Goal: Transaction & Acquisition: Purchase product/service

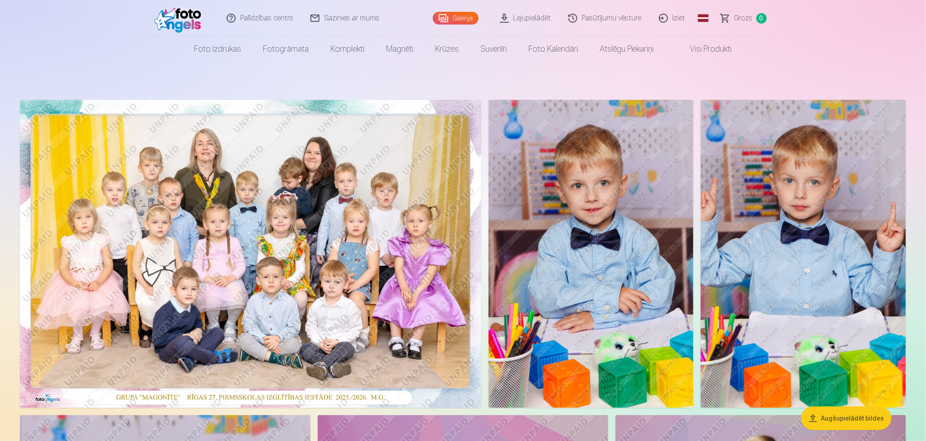
click at [272, 300] on img at bounding box center [251, 254] width 462 height 308
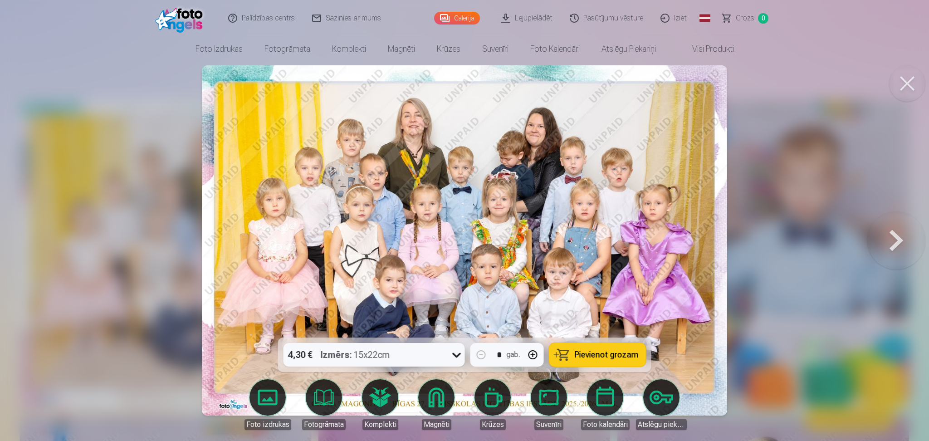
click at [896, 249] on button at bounding box center [896, 240] width 58 height 176
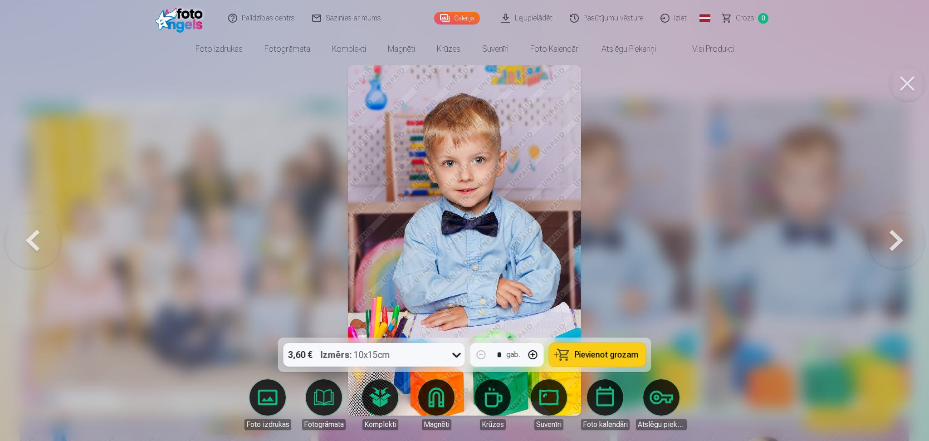
click at [896, 249] on button at bounding box center [896, 240] width 58 height 176
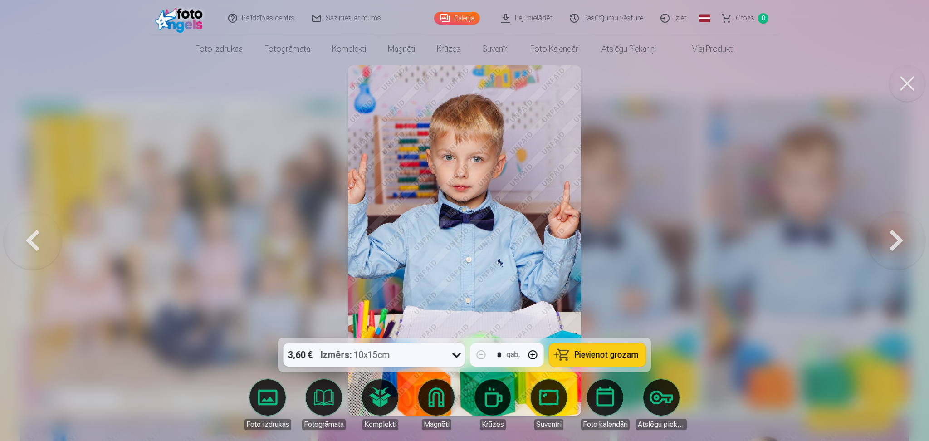
click at [896, 249] on button at bounding box center [896, 240] width 58 height 176
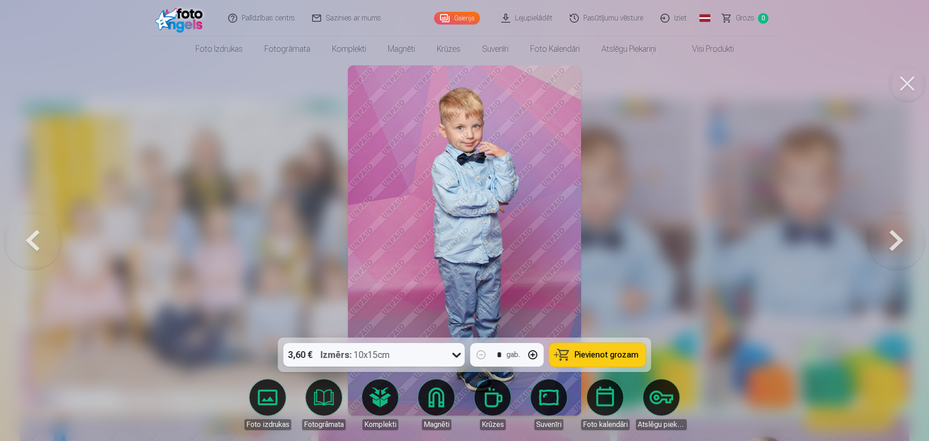
click at [896, 249] on button at bounding box center [896, 240] width 58 height 176
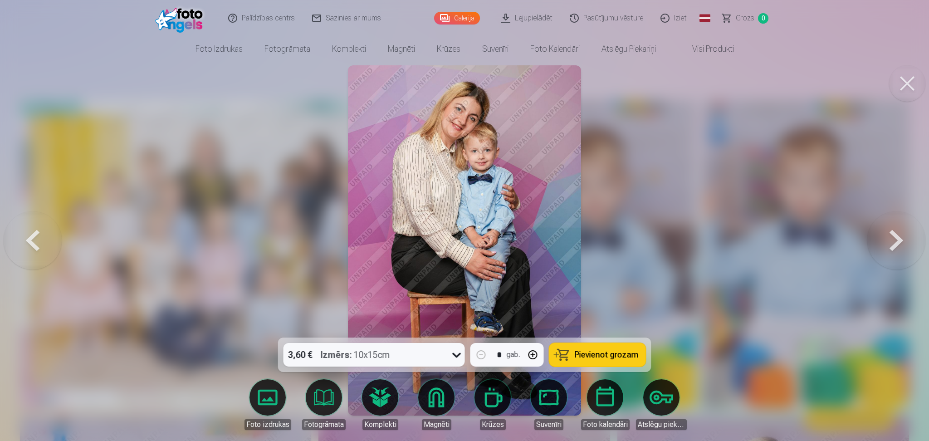
click at [896, 249] on button at bounding box center [896, 240] width 58 height 176
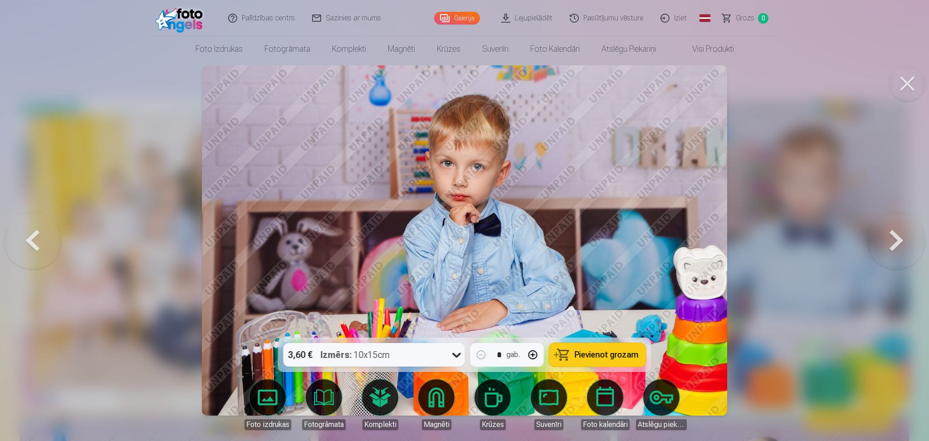
click at [896, 249] on button at bounding box center [896, 240] width 58 height 176
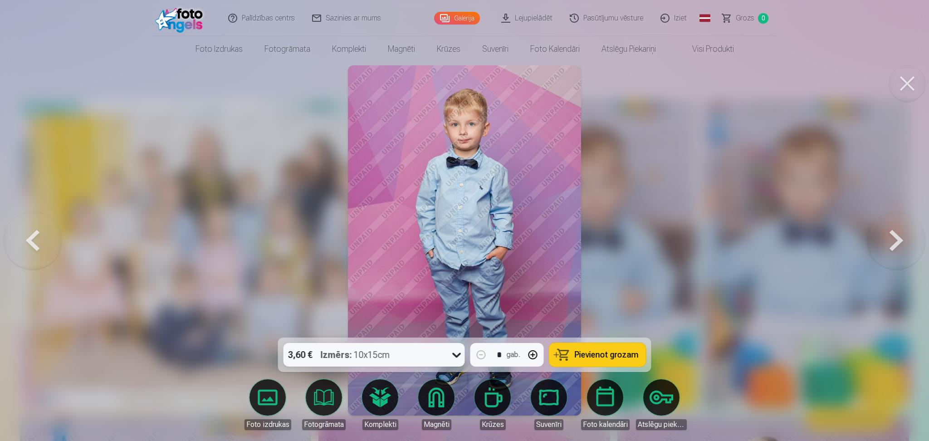
click at [37, 238] on button at bounding box center [33, 240] width 58 height 176
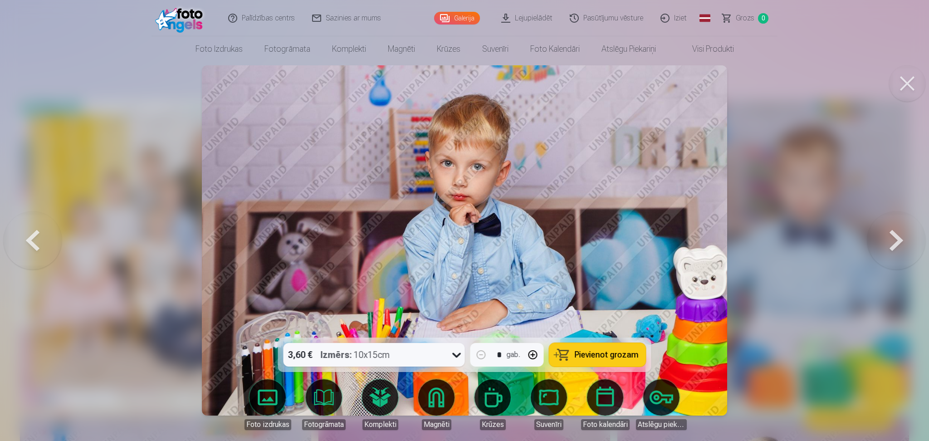
click at [37, 238] on button at bounding box center [33, 240] width 58 height 176
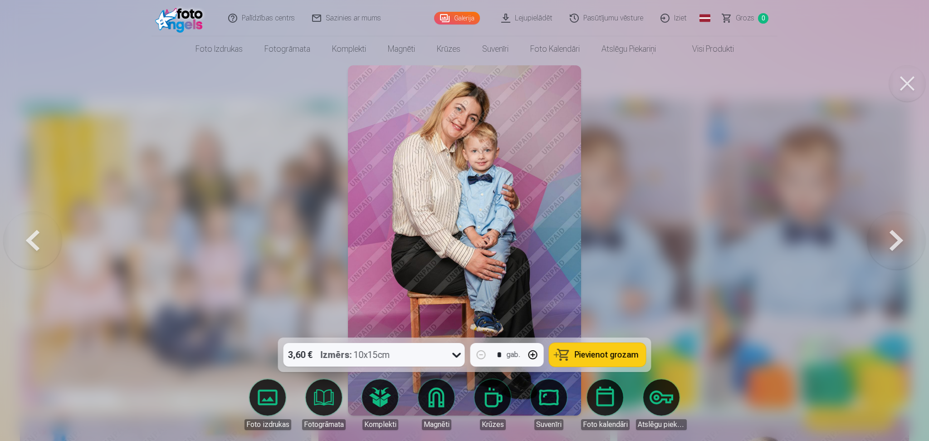
click at [32, 235] on button at bounding box center [33, 240] width 58 height 176
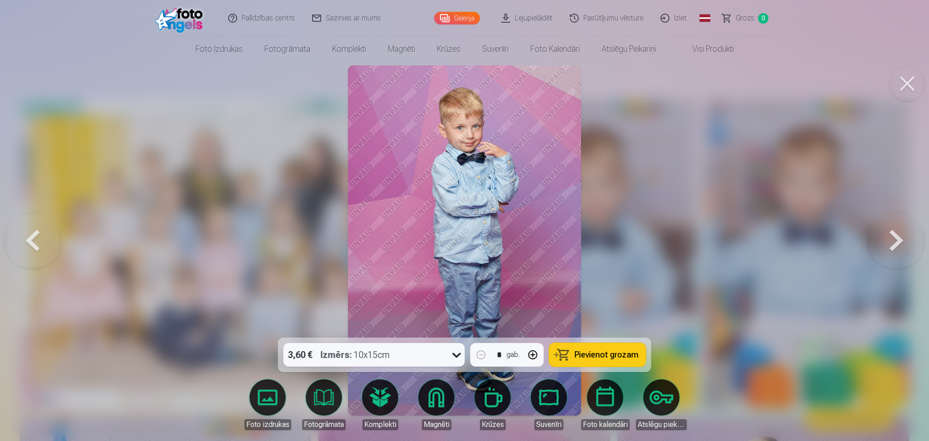
click at [32, 235] on button at bounding box center [33, 240] width 58 height 176
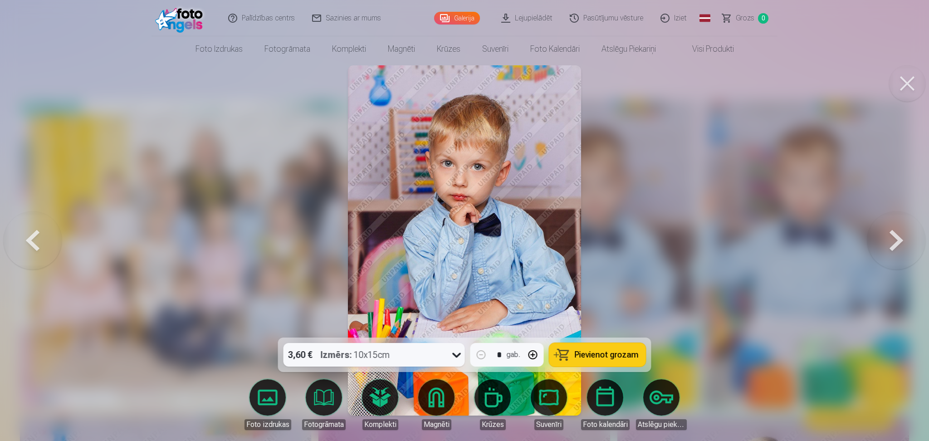
click at [32, 235] on button at bounding box center [33, 240] width 58 height 176
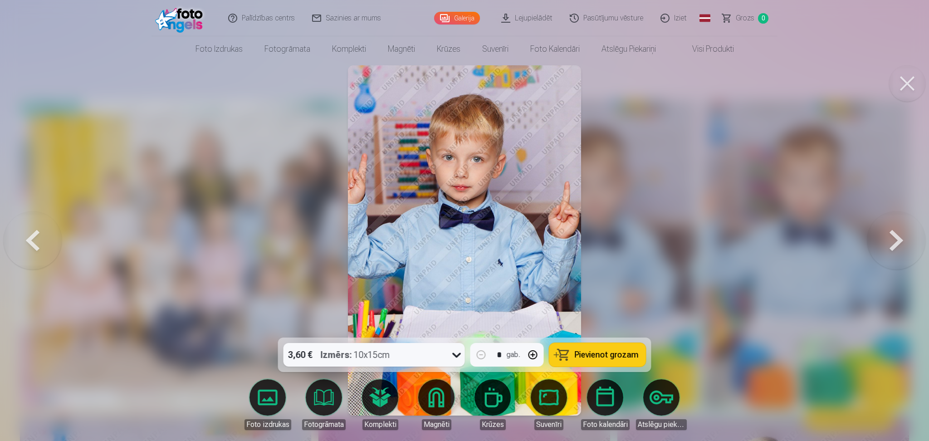
click at [32, 235] on button at bounding box center [33, 240] width 58 height 176
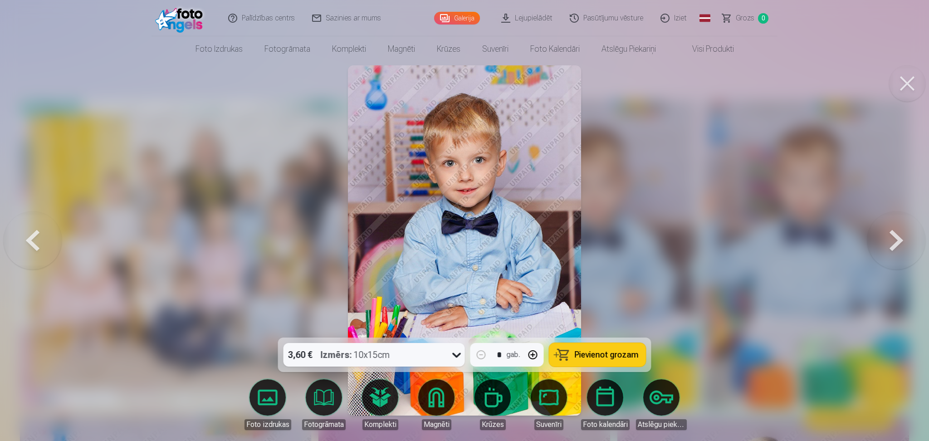
click at [32, 235] on button at bounding box center [33, 240] width 58 height 176
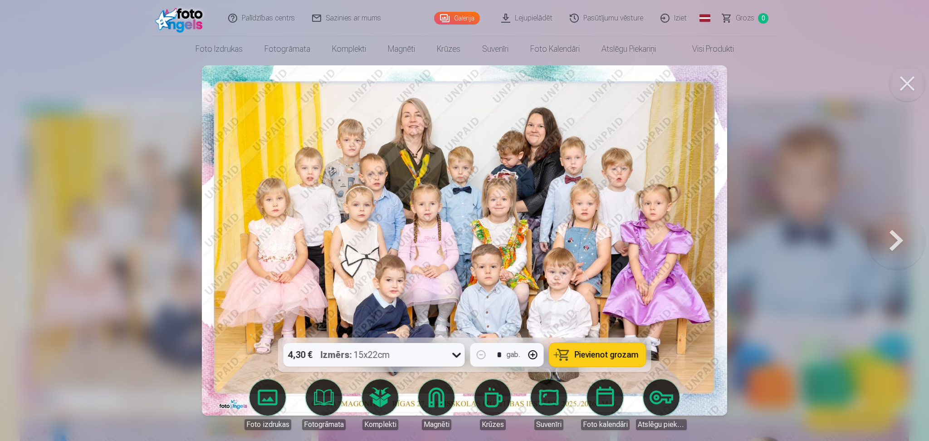
click at [579, 350] on span "Pievienot grozam" at bounding box center [606, 354] width 64 height 8
click at [895, 246] on button at bounding box center [896, 240] width 58 height 176
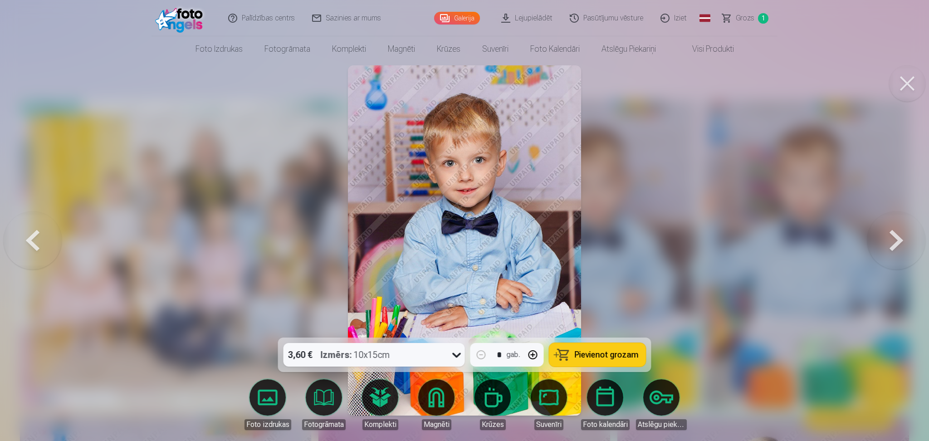
click at [895, 246] on button at bounding box center [896, 240] width 58 height 176
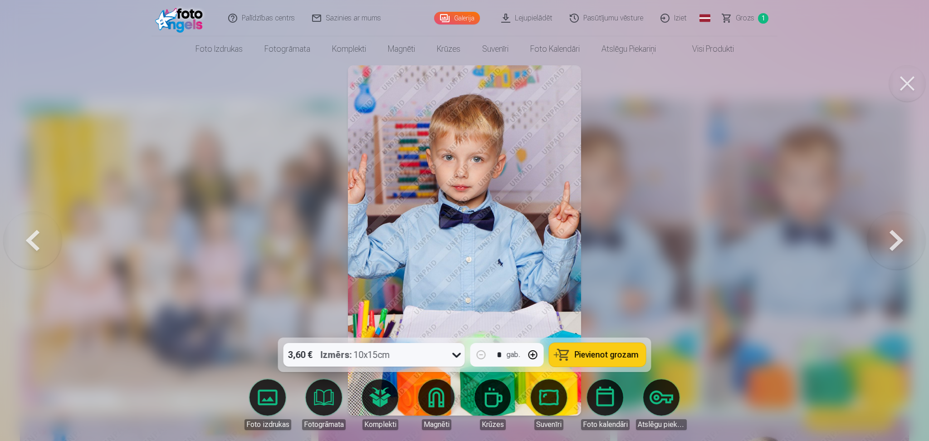
click at [895, 246] on button at bounding box center [896, 240] width 58 height 176
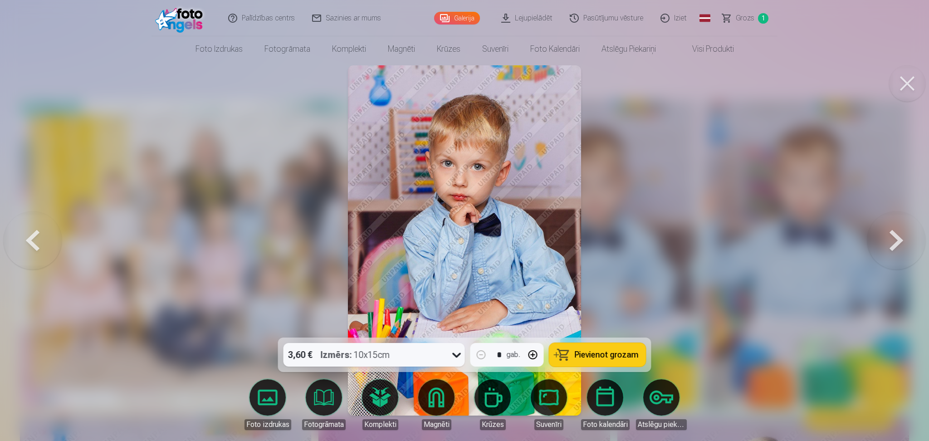
click at [895, 246] on button at bounding box center [896, 240] width 58 height 176
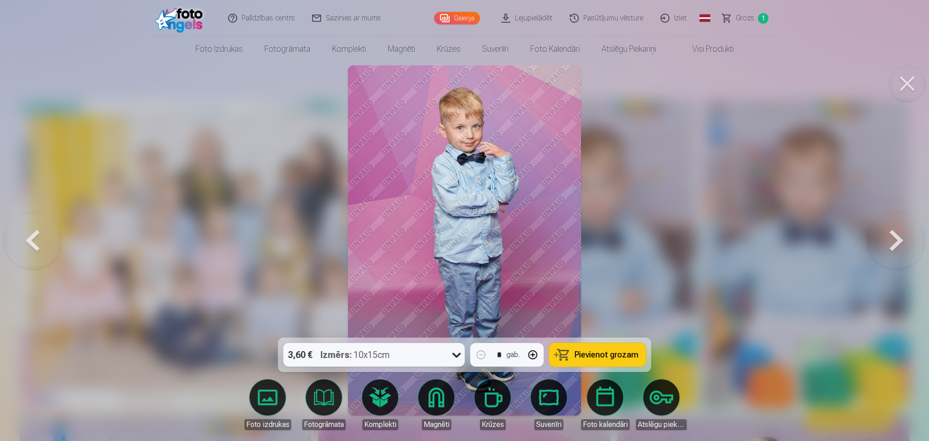
click at [895, 246] on button at bounding box center [896, 240] width 58 height 176
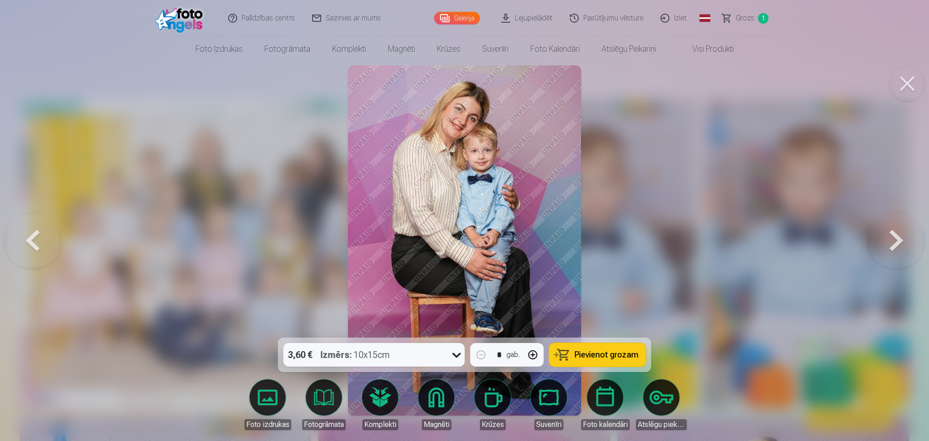
click at [33, 243] on button at bounding box center [33, 240] width 58 height 176
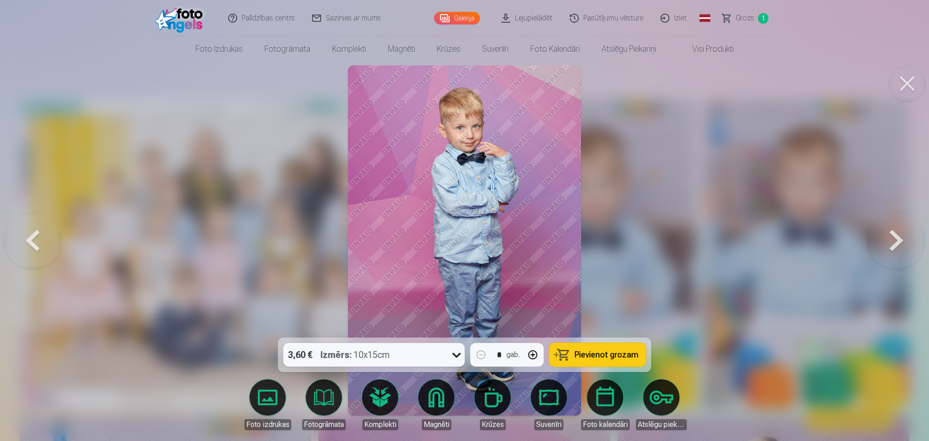
click at [900, 231] on button at bounding box center [896, 240] width 58 height 176
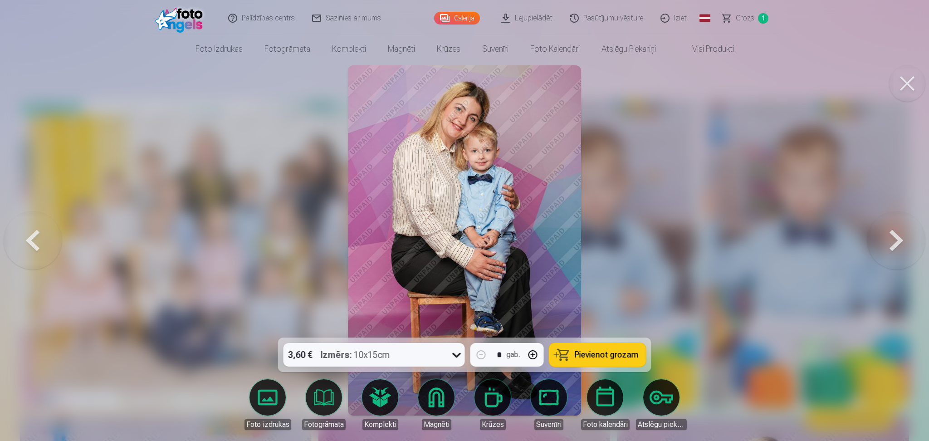
click at [900, 231] on button at bounding box center [896, 240] width 58 height 176
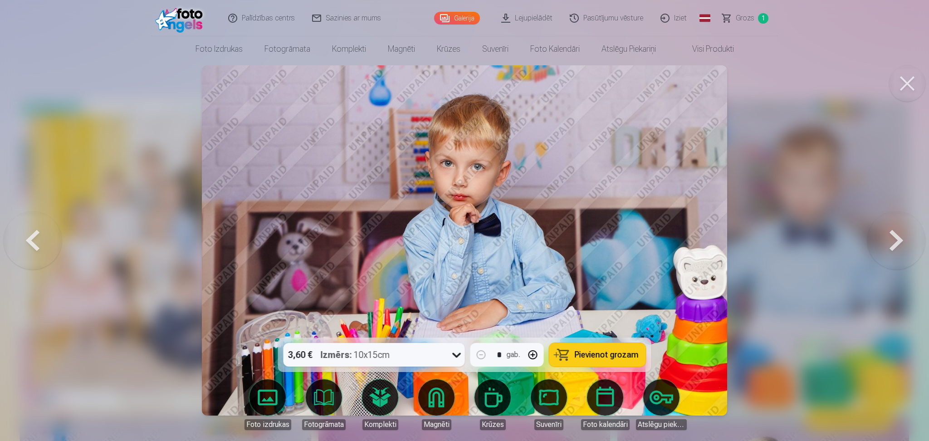
click at [900, 231] on button at bounding box center [896, 240] width 58 height 176
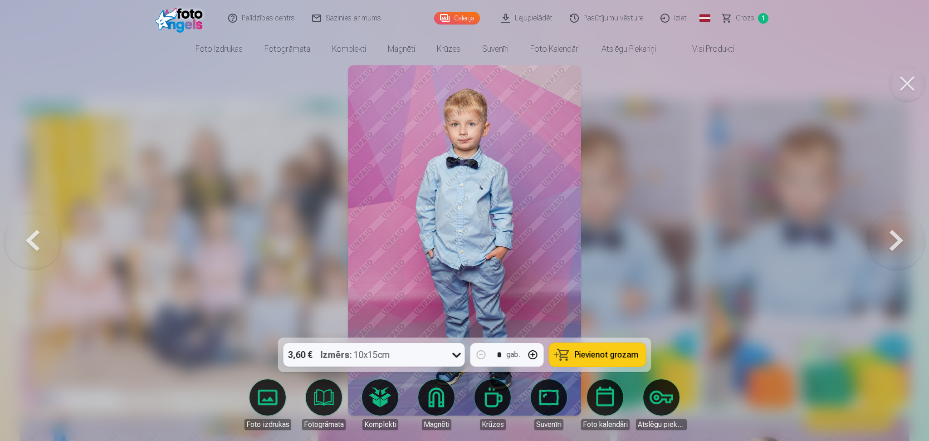
click at [900, 231] on button at bounding box center [896, 240] width 58 height 176
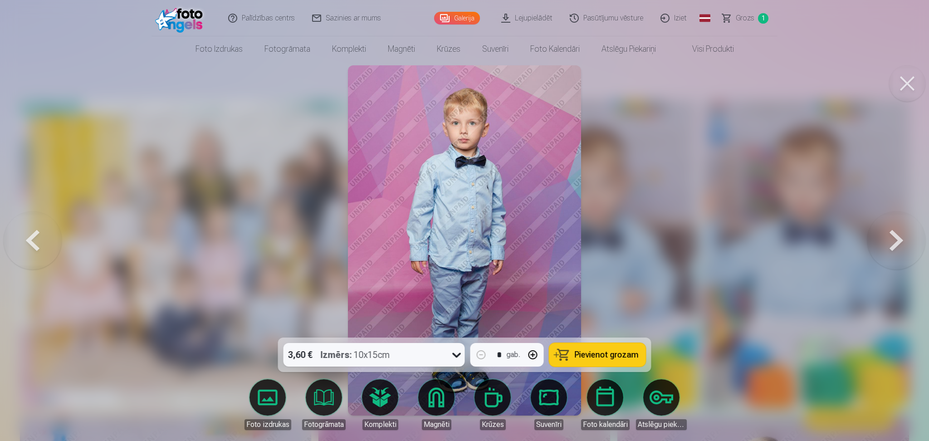
click at [900, 231] on button at bounding box center [896, 240] width 58 height 176
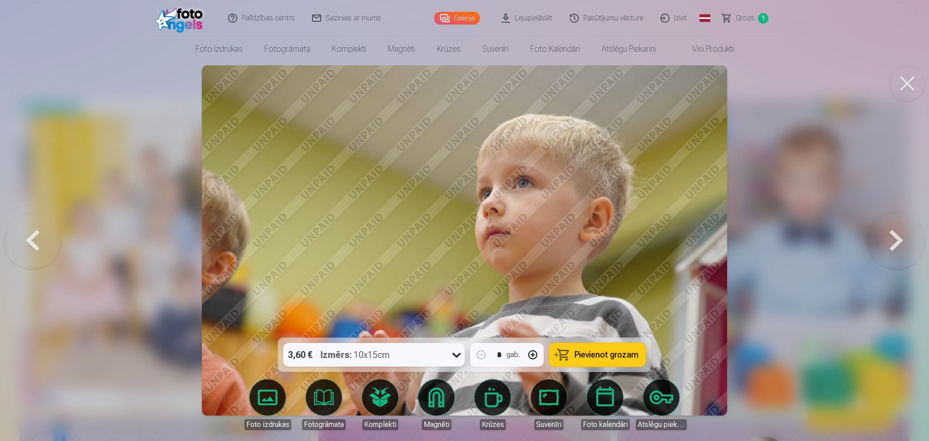
click at [900, 231] on button at bounding box center [896, 240] width 58 height 176
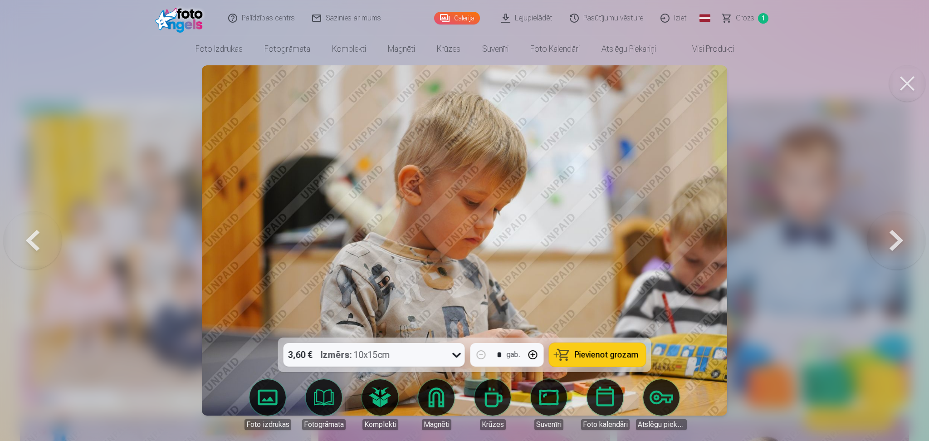
click at [900, 231] on button at bounding box center [896, 240] width 58 height 176
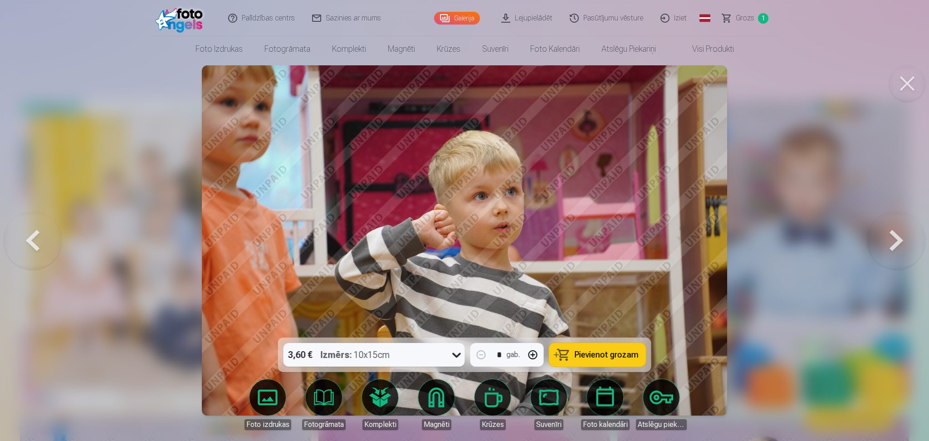
click at [900, 231] on button at bounding box center [896, 240] width 58 height 176
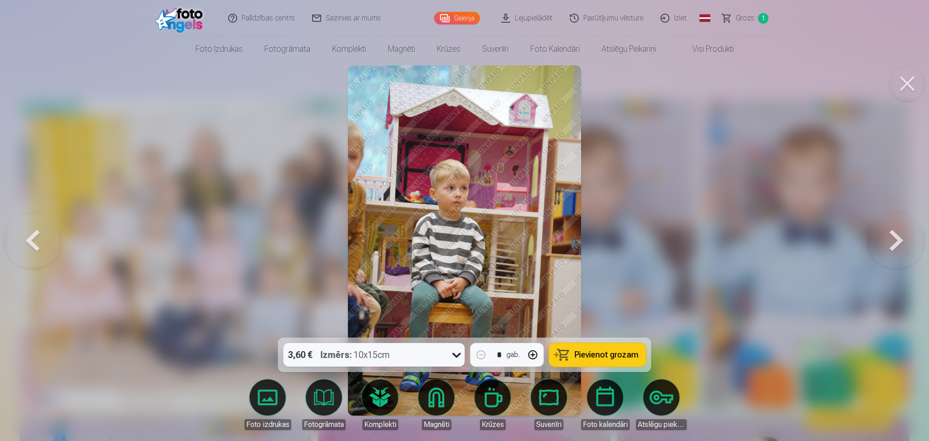
click at [900, 231] on button at bounding box center [896, 240] width 58 height 176
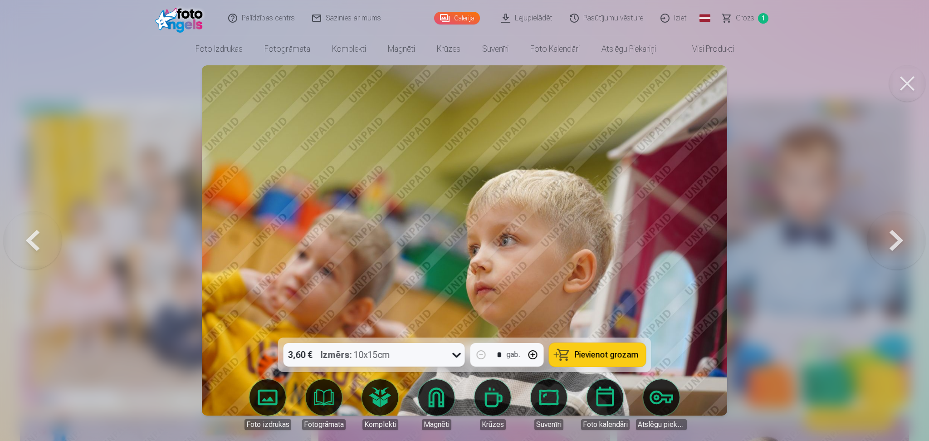
click at [900, 231] on button at bounding box center [896, 240] width 58 height 176
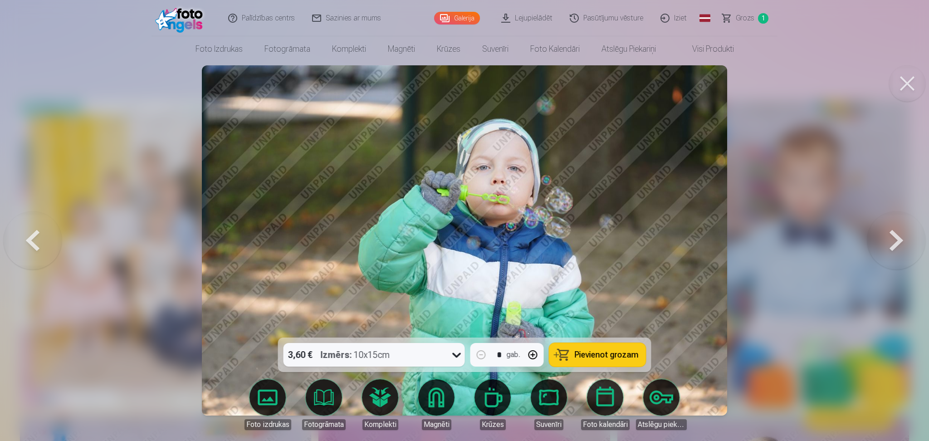
click at [900, 231] on button at bounding box center [896, 240] width 58 height 176
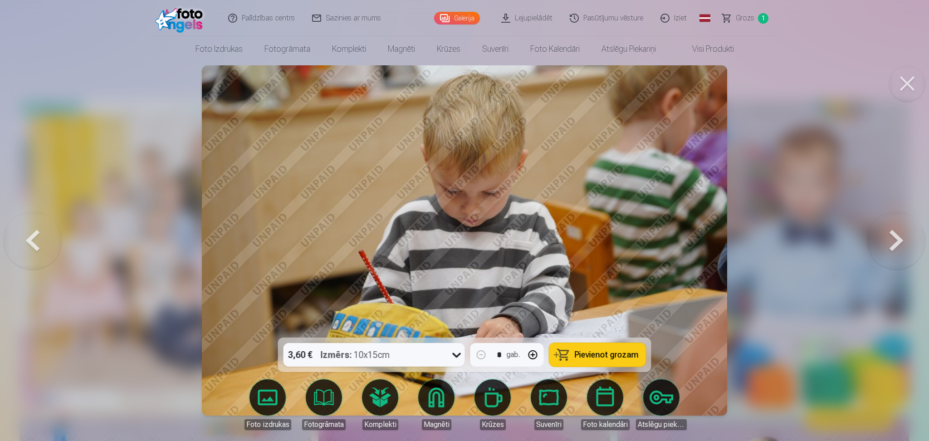
click at [900, 231] on button at bounding box center [896, 240] width 58 height 176
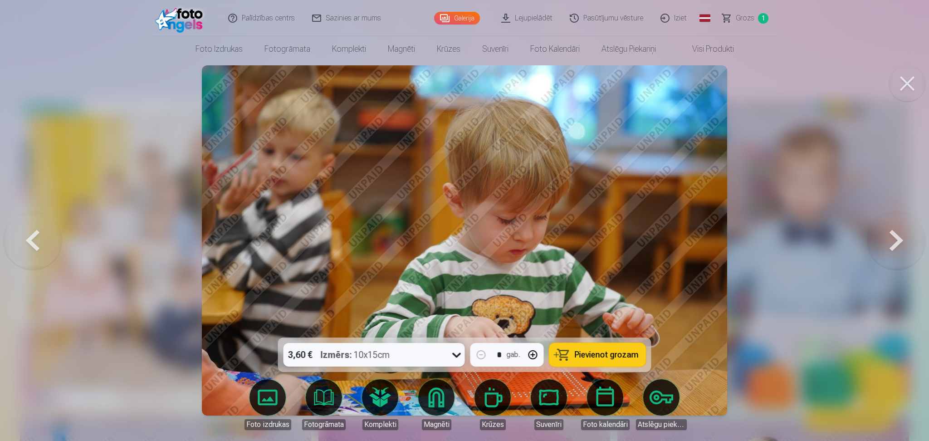
click at [900, 231] on button at bounding box center [896, 240] width 58 height 176
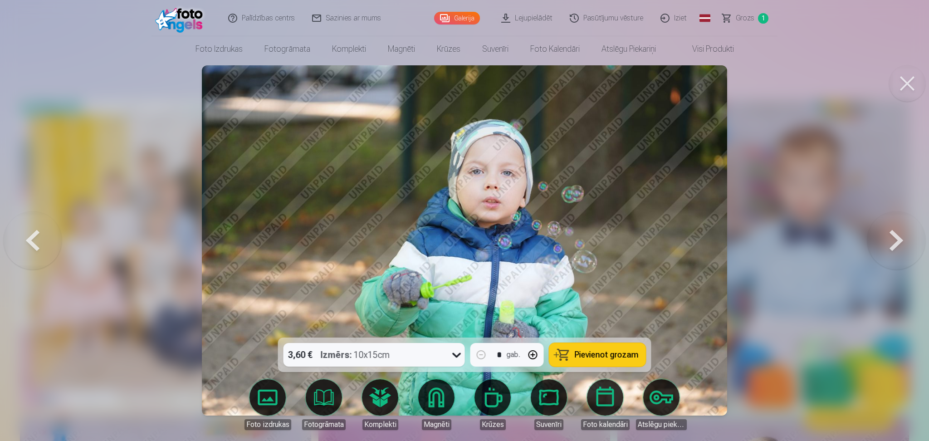
click at [900, 231] on button at bounding box center [896, 240] width 58 height 176
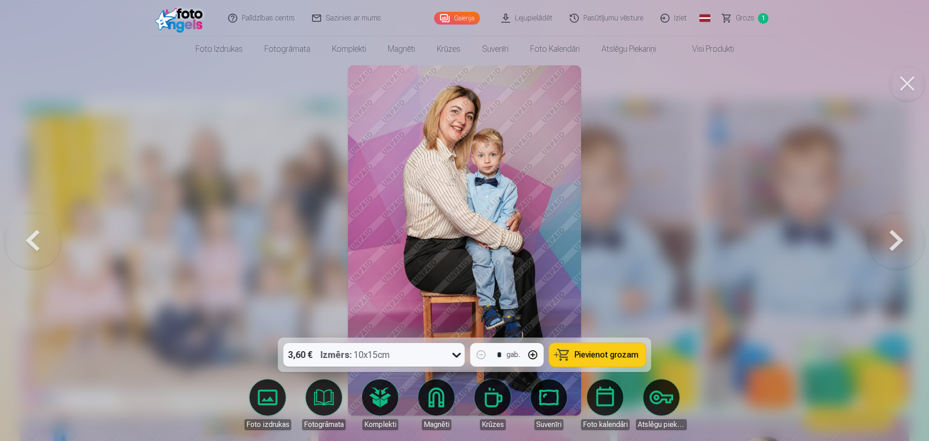
click at [900, 231] on button at bounding box center [896, 240] width 58 height 176
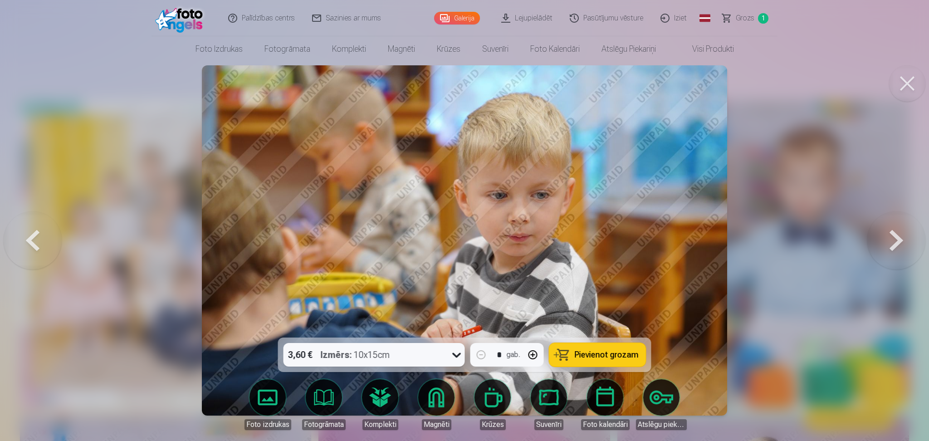
click at [900, 231] on button at bounding box center [896, 240] width 58 height 176
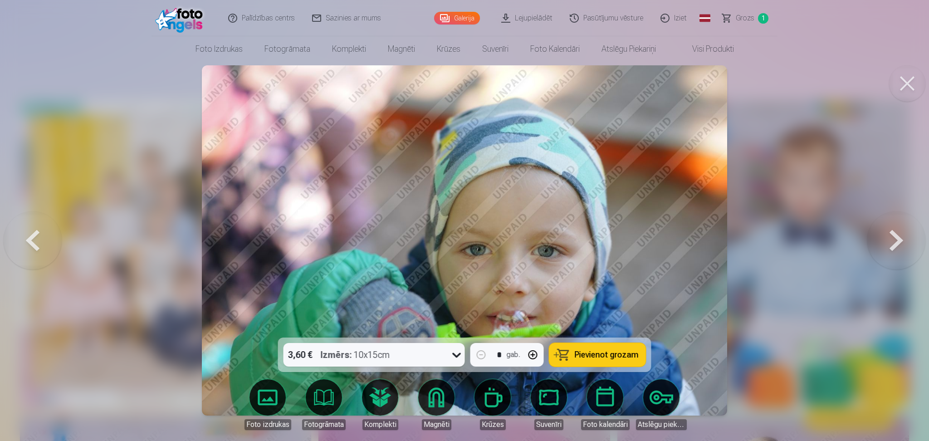
click at [26, 253] on button at bounding box center [33, 240] width 58 height 176
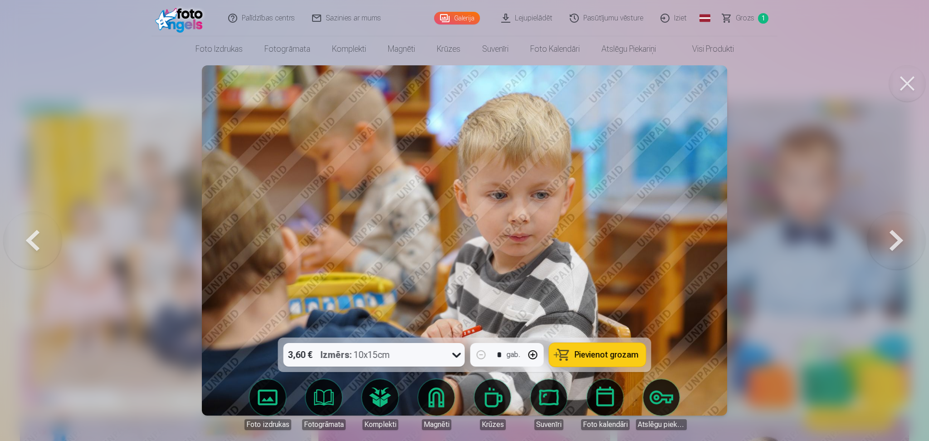
click at [26, 253] on button at bounding box center [33, 240] width 58 height 176
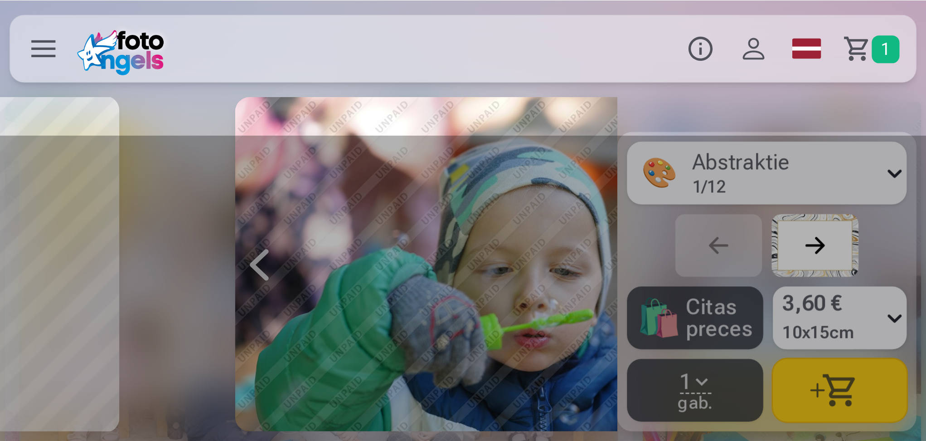
scroll to position [0, 5107]
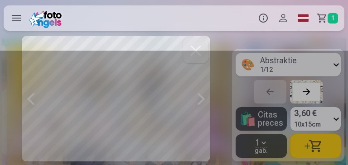
drag, startPoint x: 83, startPoint y: 71, endPoint x: 227, endPoint y: 62, distance: 144.4
click at [227, 62] on div at bounding box center [174, 108] width 348 height 115
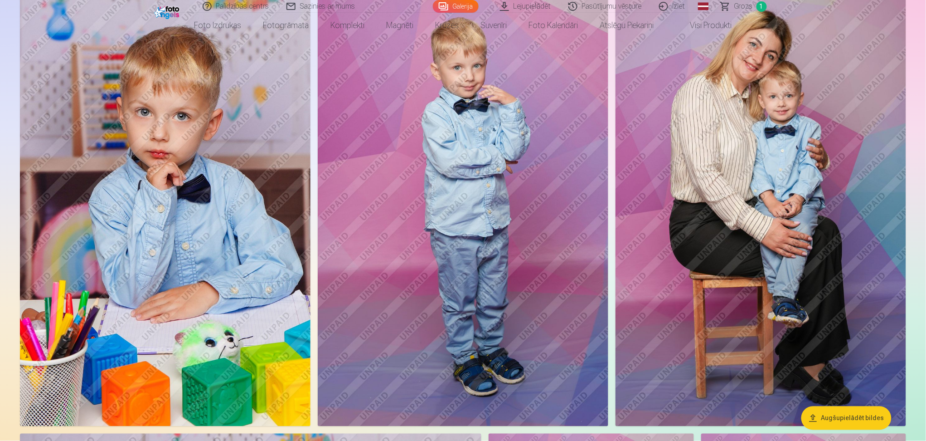
scroll to position [488, 0]
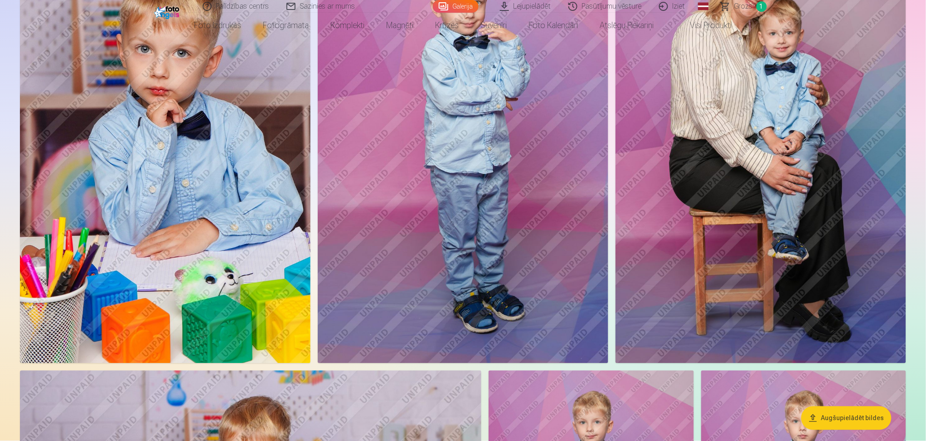
click at [734, 136] on img at bounding box center [761, 145] width 291 height 436
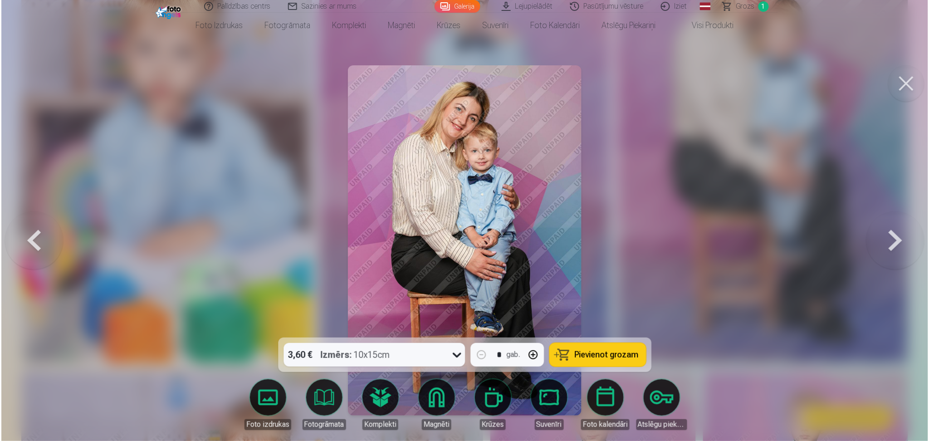
scroll to position [489, 0]
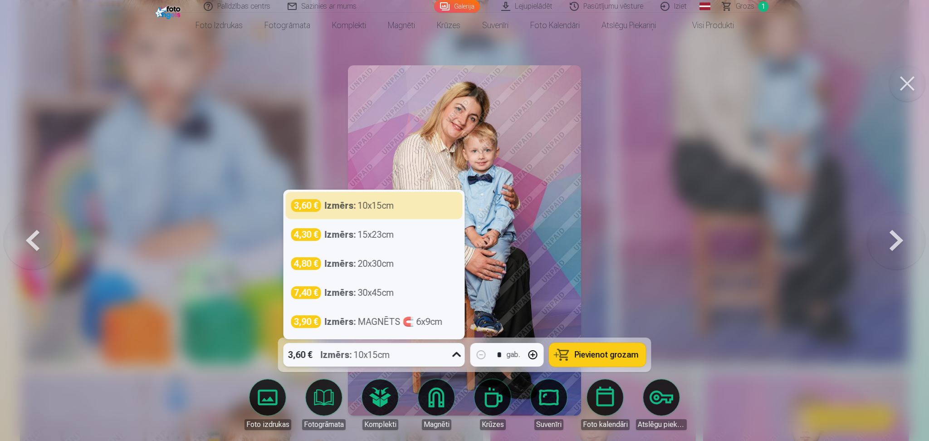
click at [460, 350] on icon at bounding box center [456, 354] width 15 height 15
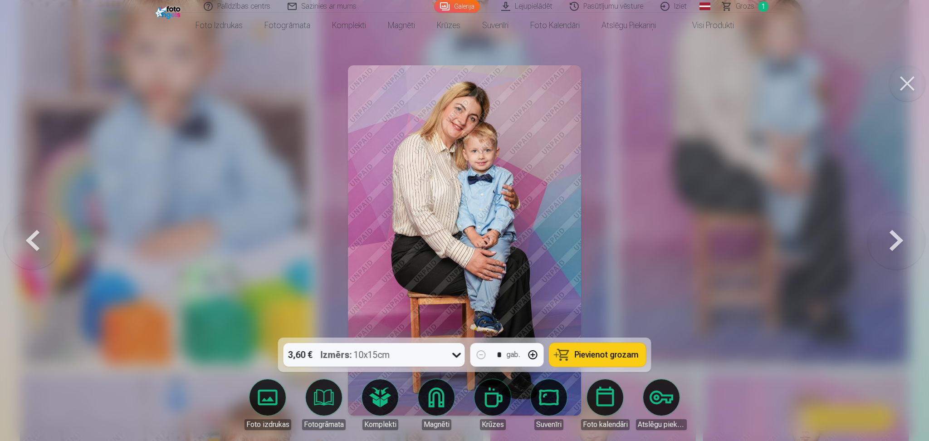
click at [728, 258] on div at bounding box center [464, 220] width 929 height 441
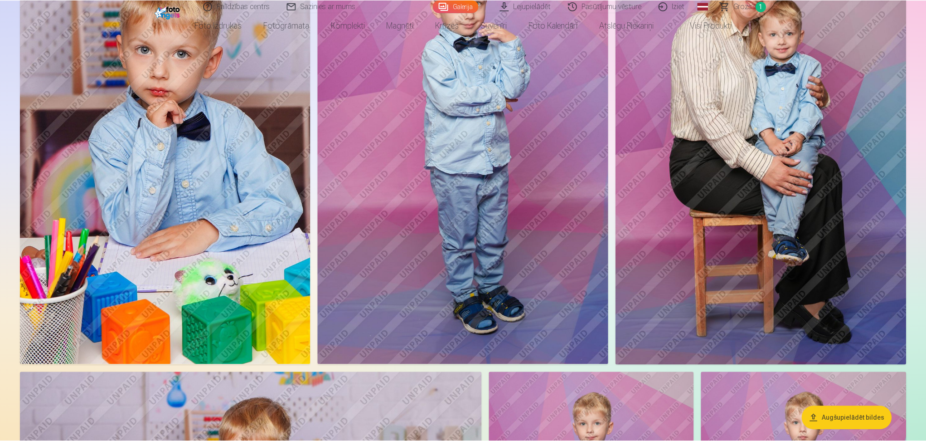
scroll to position [488, 0]
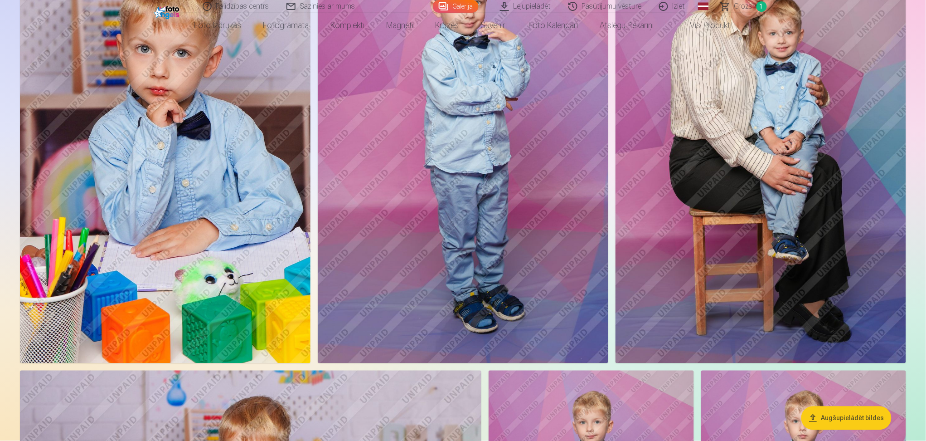
click at [741, 130] on img at bounding box center [761, 145] width 291 height 436
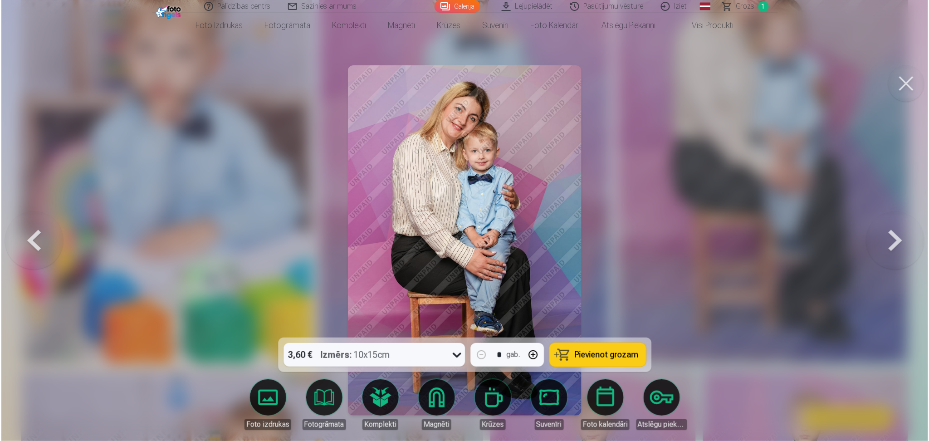
scroll to position [489, 0]
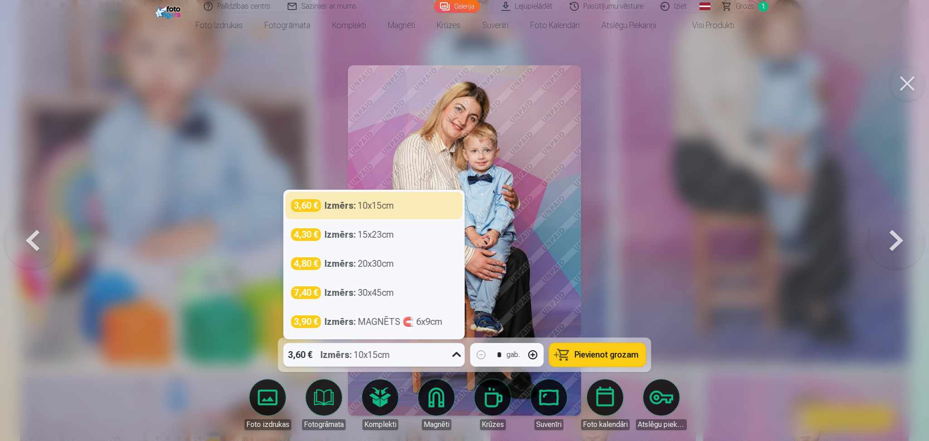
click at [453, 357] on icon at bounding box center [456, 354] width 15 height 15
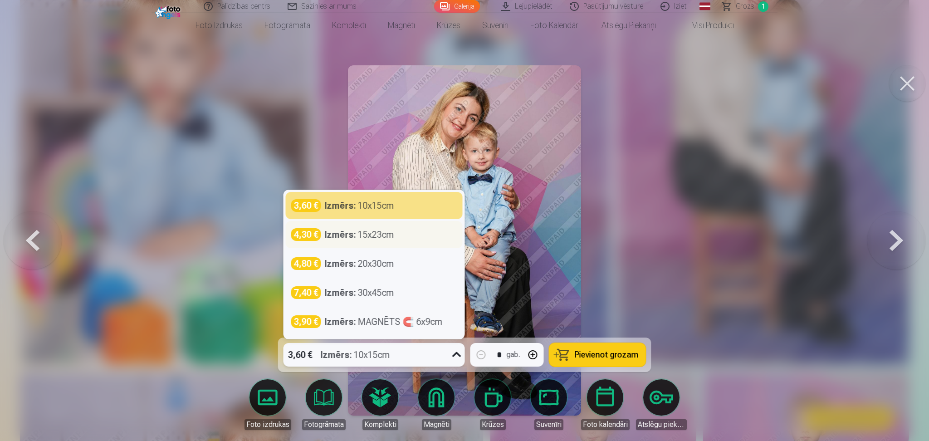
click at [409, 241] on div "4,30 € Izmērs : 15x23cm" at bounding box center [374, 234] width 177 height 27
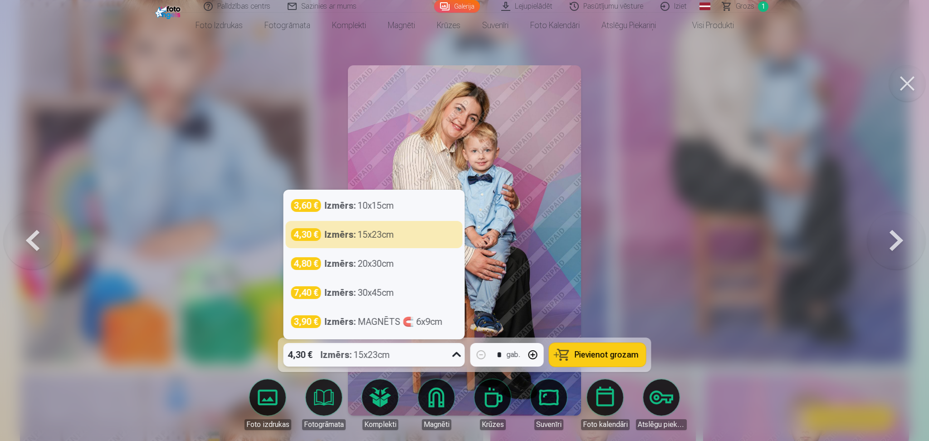
click at [459, 355] on icon at bounding box center [456, 354] width 9 height 5
click at [373, 238] on div "Izmērs : 15x23cm" at bounding box center [359, 234] width 69 height 13
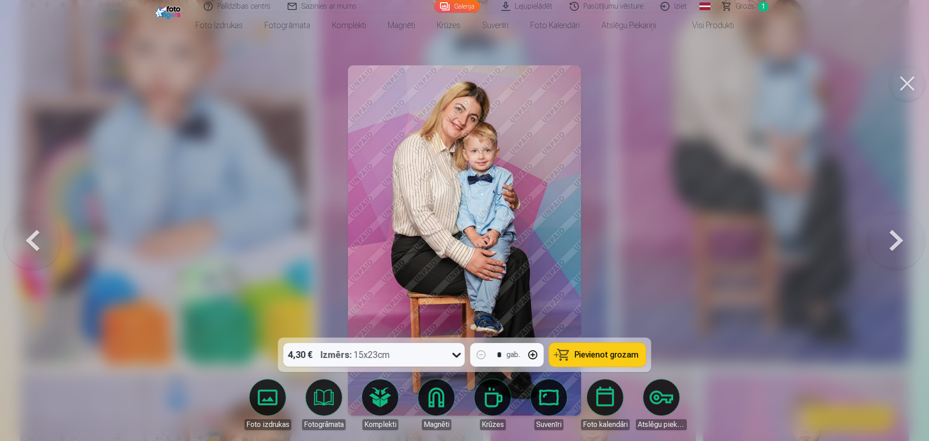
click at [627, 355] on span "Pievienot grozam" at bounding box center [606, 354] width 64 height 8
click at [898, 237] on button at bounding box center [896, 240] width 58 height 176
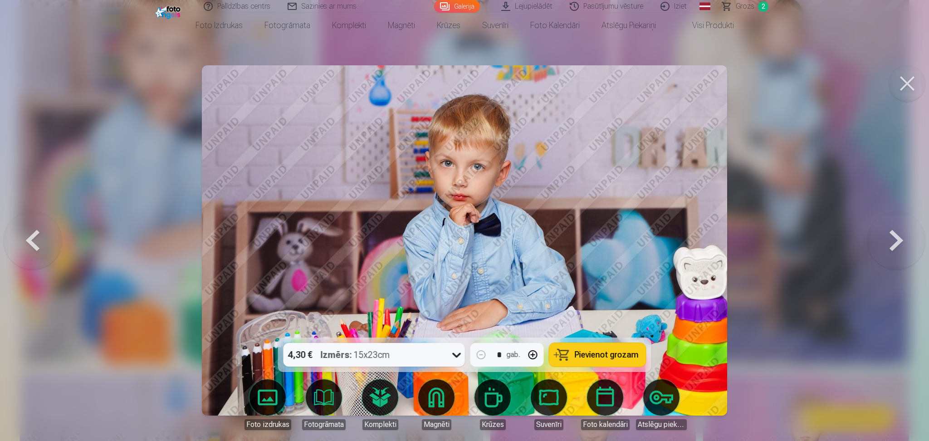
click at [898, 237] on button at bounding box center [896, 240] width 58 height 176
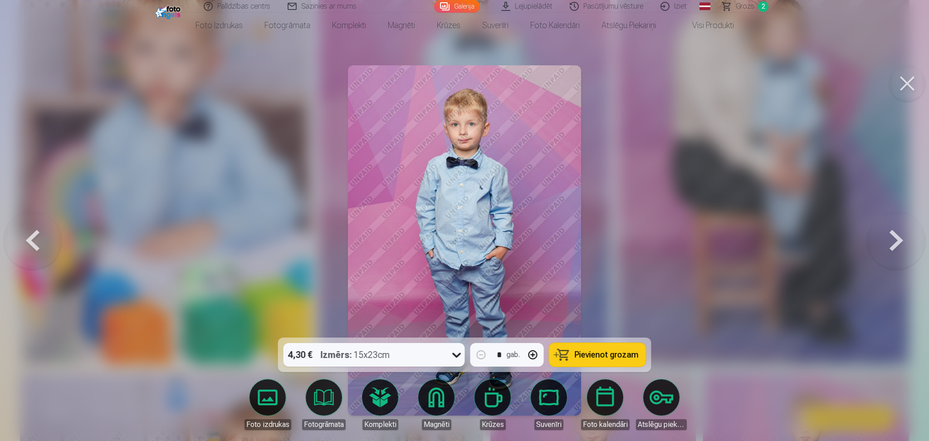
click at [898, 237] on button at bounding box center [896, 240] width 58 height 176
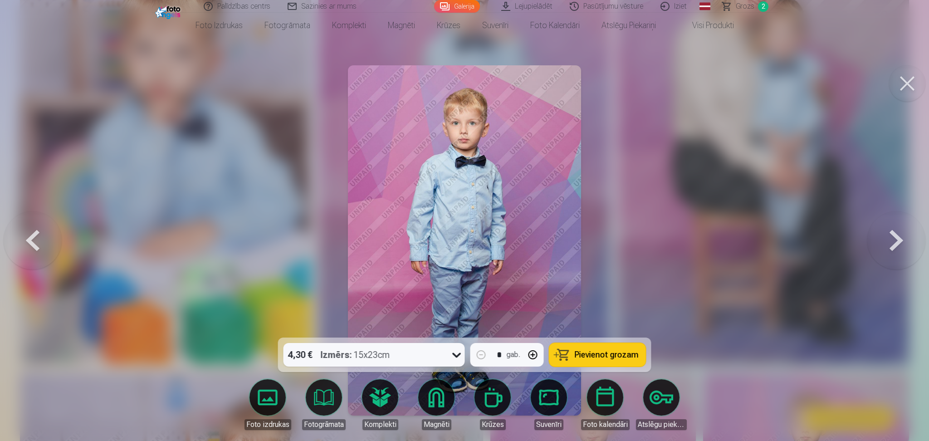
click at [898, 237] on button at bounding box center [896, 240] width 58 height 176
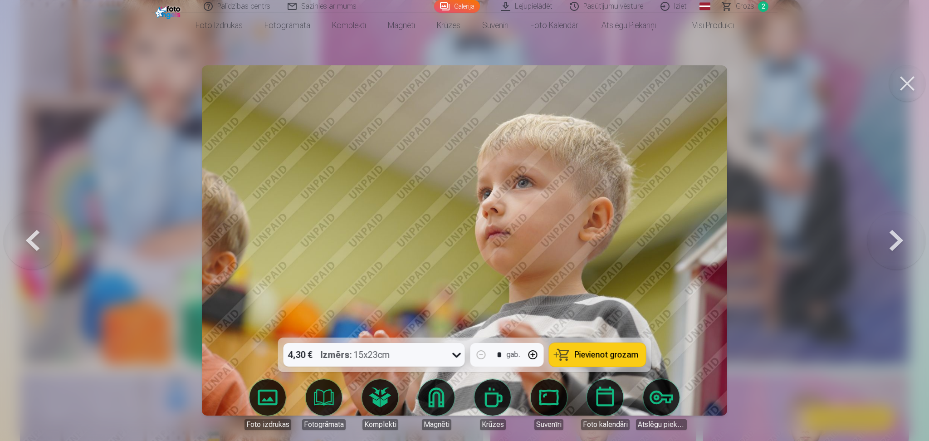
click at [39, 239] on button at bounding box center [33, 240] width 58 height 176
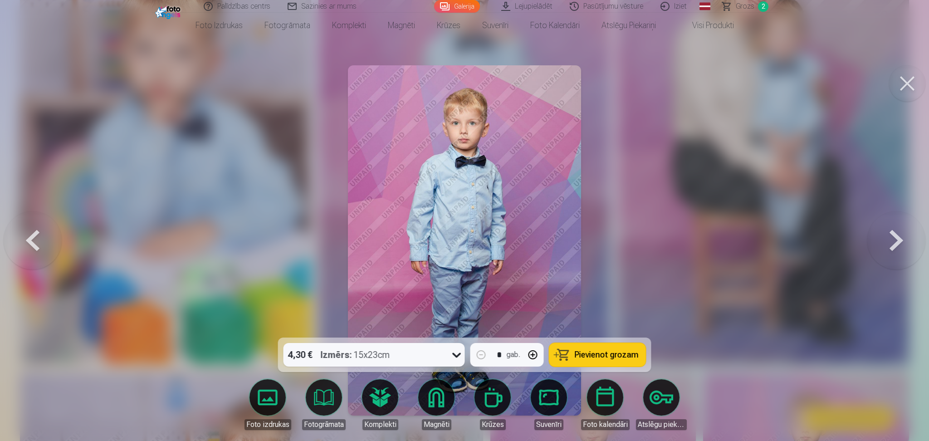
click at [621, 348] on button "Pievienot grozam" at bounding box center [597, 355] width 97 height 24
click at [37, 248] on button at bounding box center [33, 240] width 58 height 176
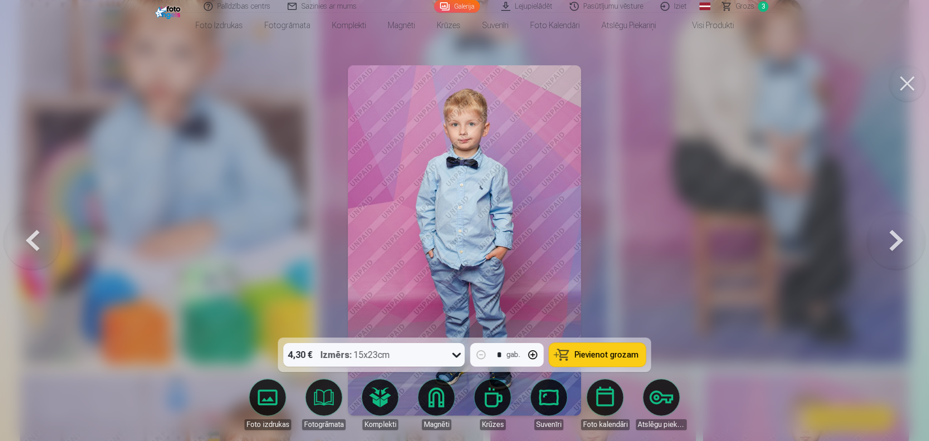
click at [619, 354] on span "Pievienot grozam" at bounding box center [606, 354] width 64 height 8
click at [897, 243] on button at bounding box center [896, 240] width 58 height 176
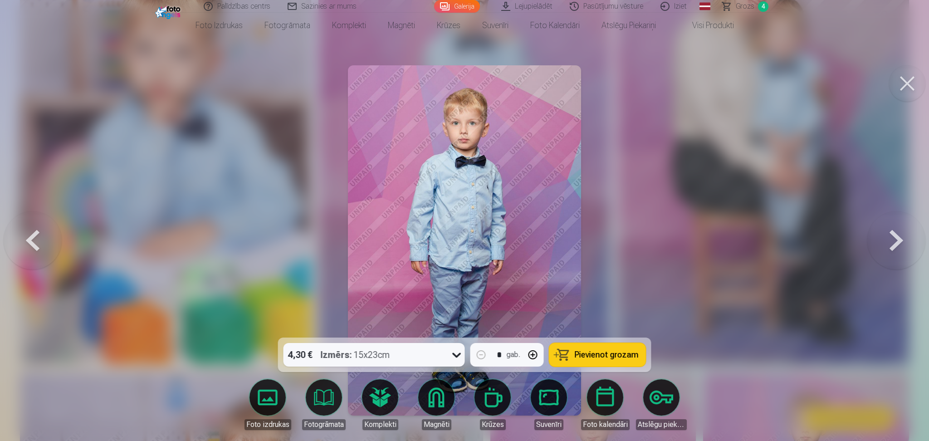
click at [897, 243] on button at bounding box center [896, 240] width 58 height 176
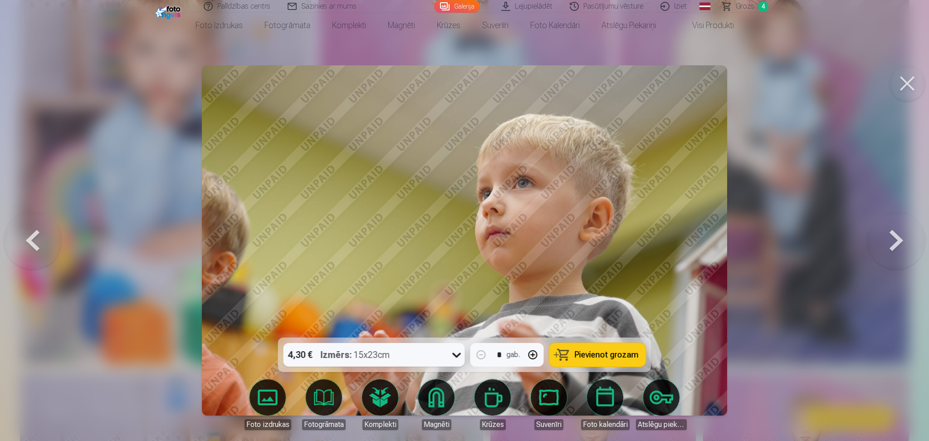
click at [897, 243] on button at bounding box center [896, 240] width 58 height 176
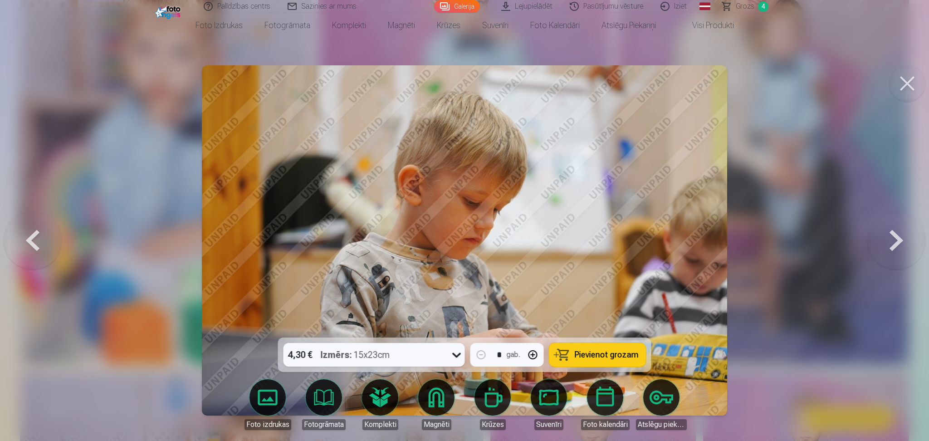
click at [905, 103] on div at bounding box center [464, 220] width 929 height 441
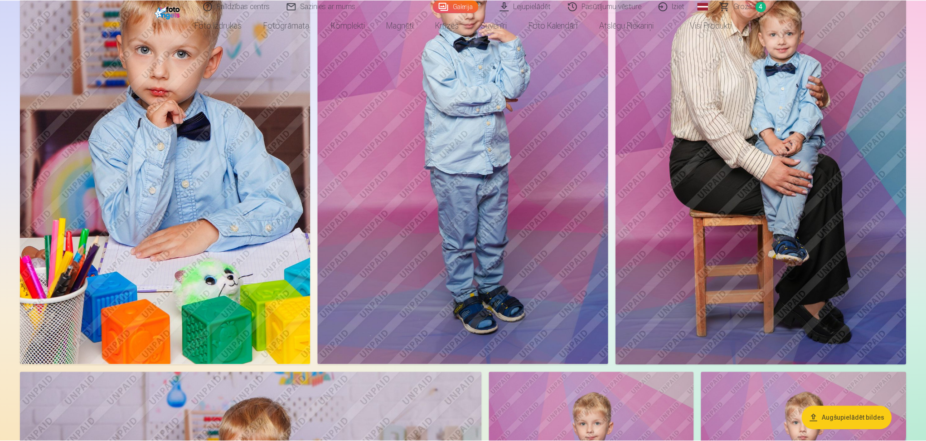
scroll to position [488, 0]
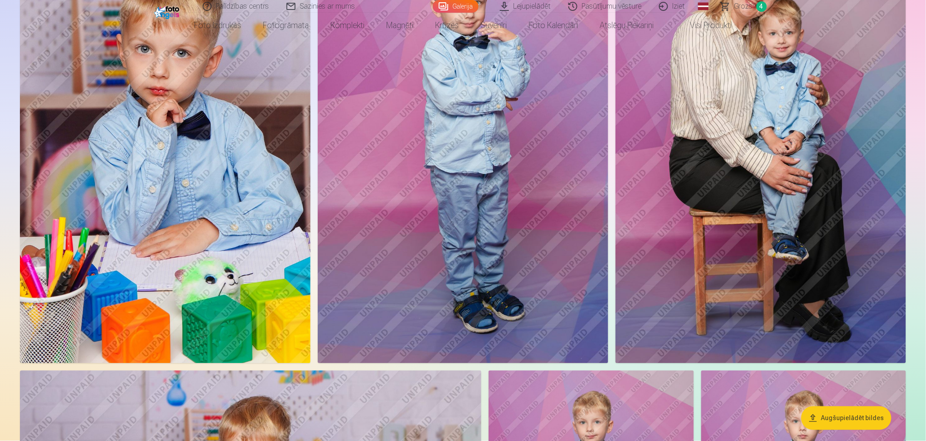
click at [762, 8] on span "4" at bounding box center [762, 6] width 10 height 10
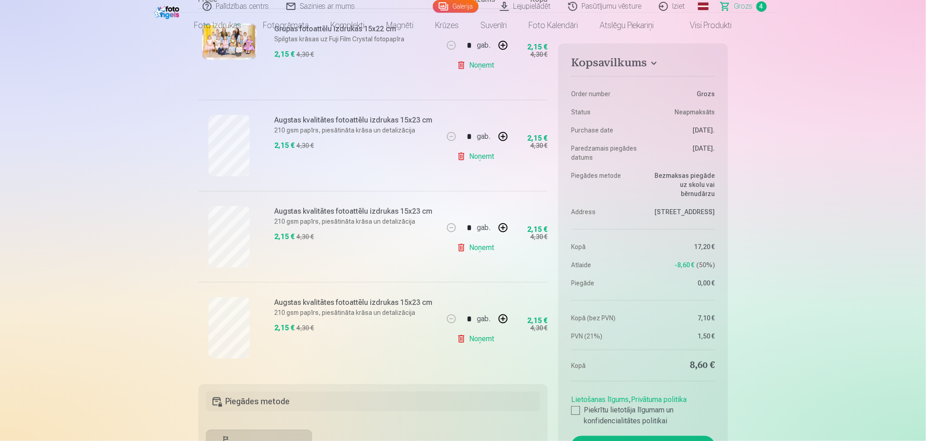
scroll to position [233, 0]
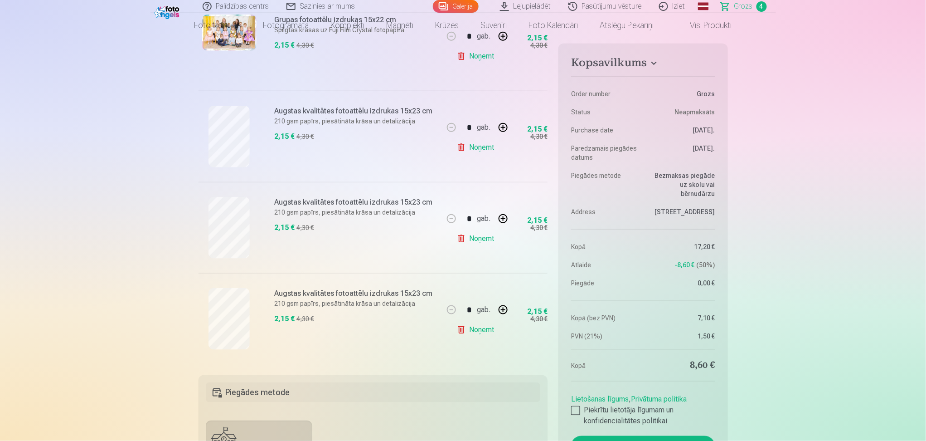
click at [480, 235] on link "Noņemt" at bounding box center [477, 238] width 41 height 18
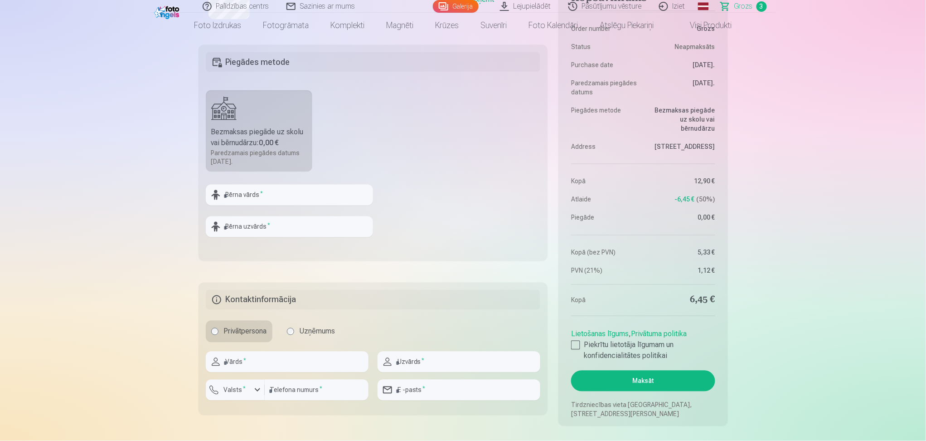
scroll to position [0, 0]
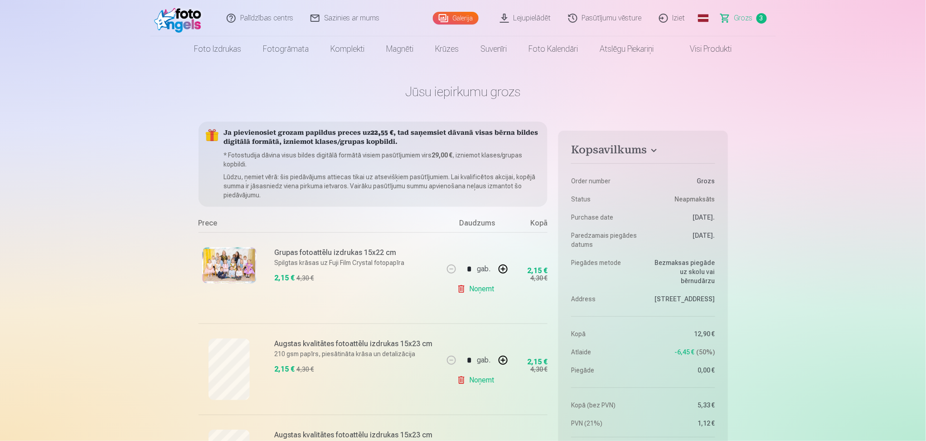
click at [469, 19] on link "Galerija" at bounding box center [456, 18] width 46 height 13
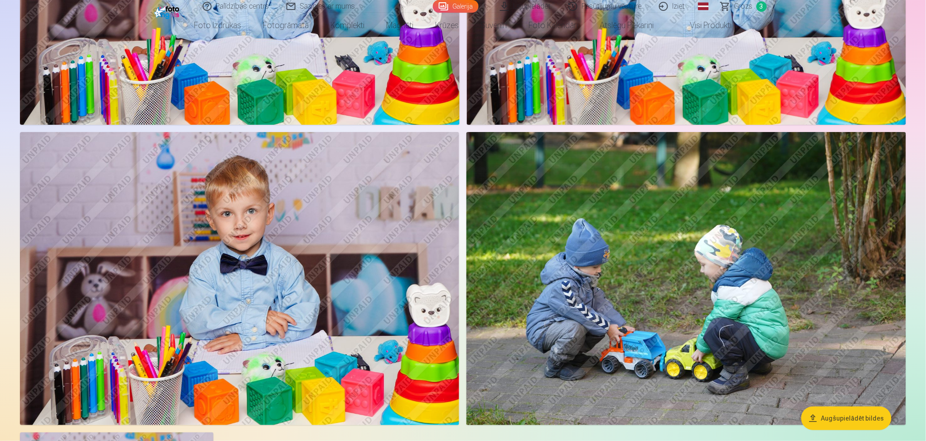
scroll to position [7567, 0]
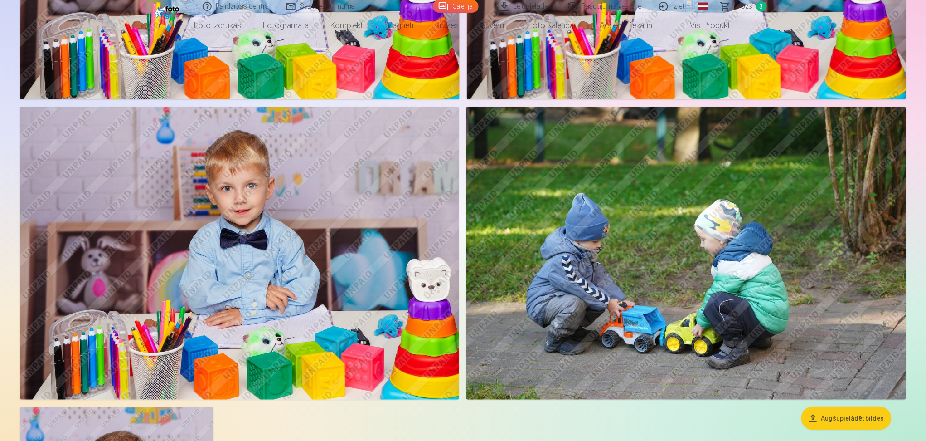
click at [207, 265] on img at bounding box center [239, 253] width 439 height 293
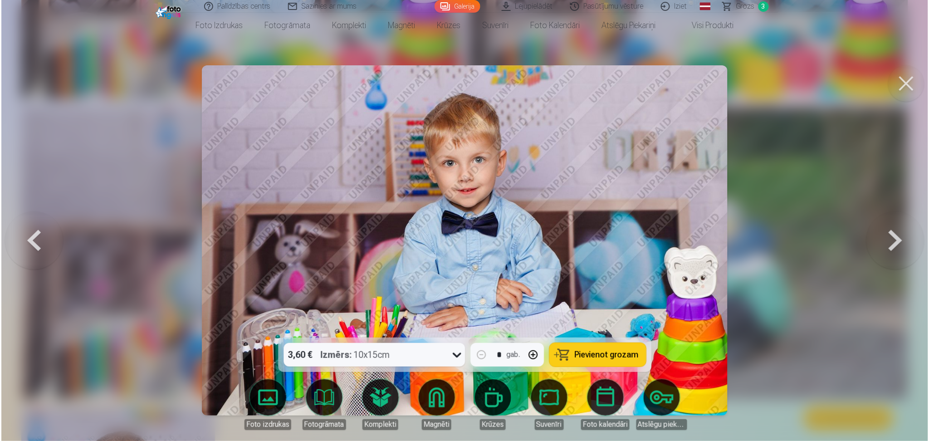
scroll to position [7583, 0]
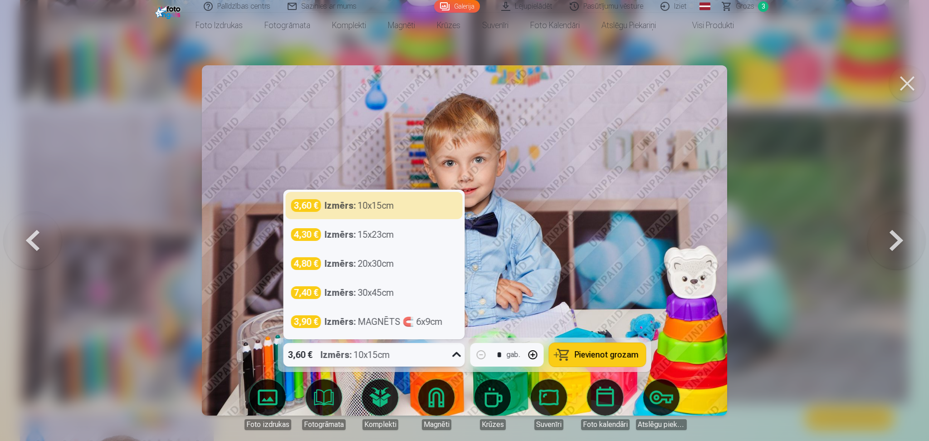
click at [459, 355] on icon at bounding box center [456, 354] width 9 height 5
click at [390, 218] on div "3,60 € Izmērs : 10x15cm" at bounding box center [374, 205] width 177 height 27
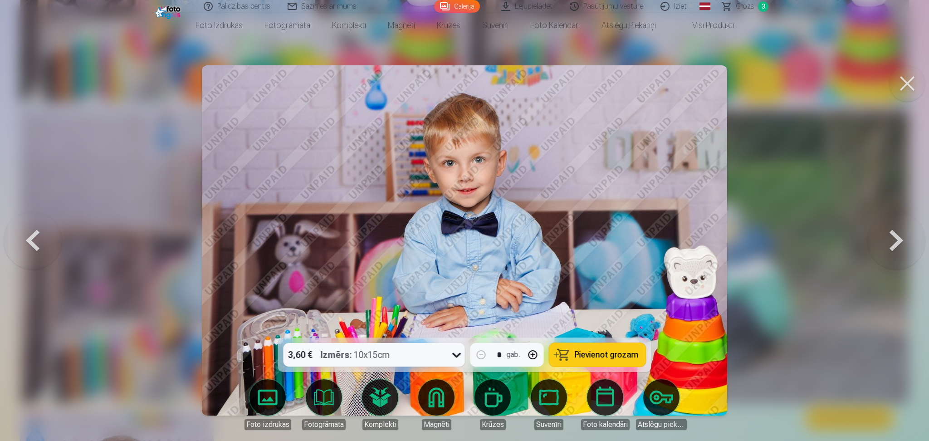
click at [630, 348] on button "Pievienot grozam" at bounding box center [597, 355] width 97 height 24
click at [893, 238] on button at bounding box center [896, 240] width 58 height 176
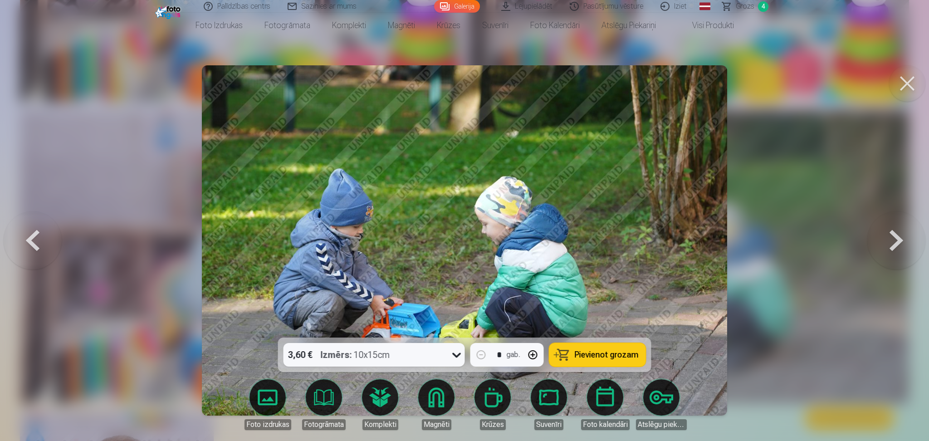
click at [893, 238] on button at bounding box center [896, 240] width 58 height 176
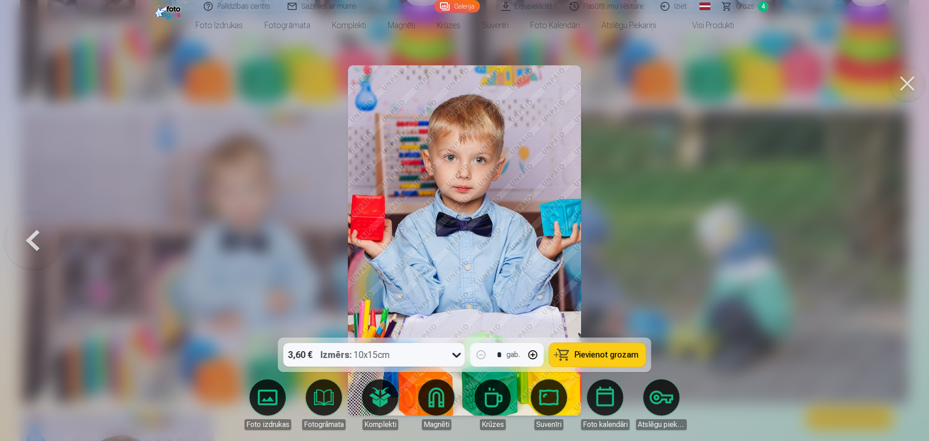
click at [893, 238] on div at bounding box center [464, 220] width 929 height 441
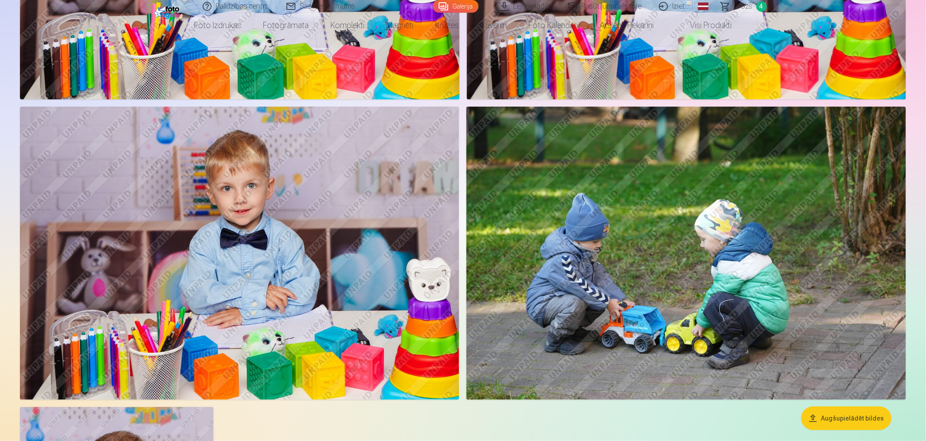
click at [893, 238] on img at bounding box center [687, 253] width 440 height 293
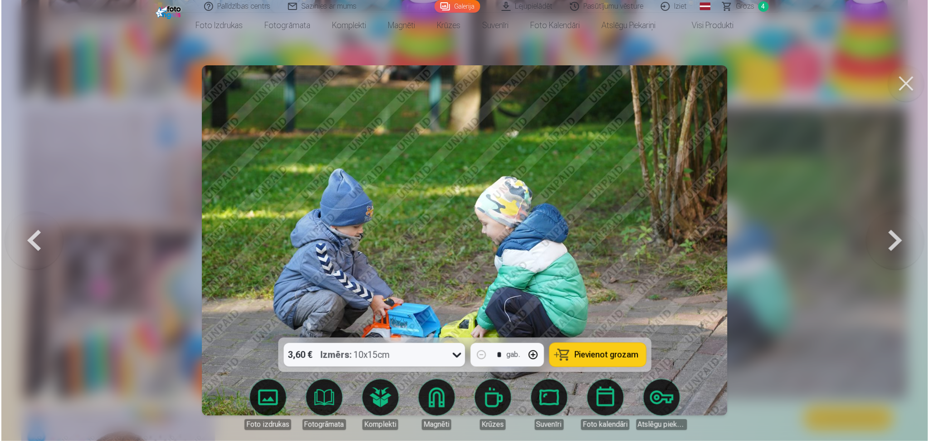
scroll to position [7583, 0]
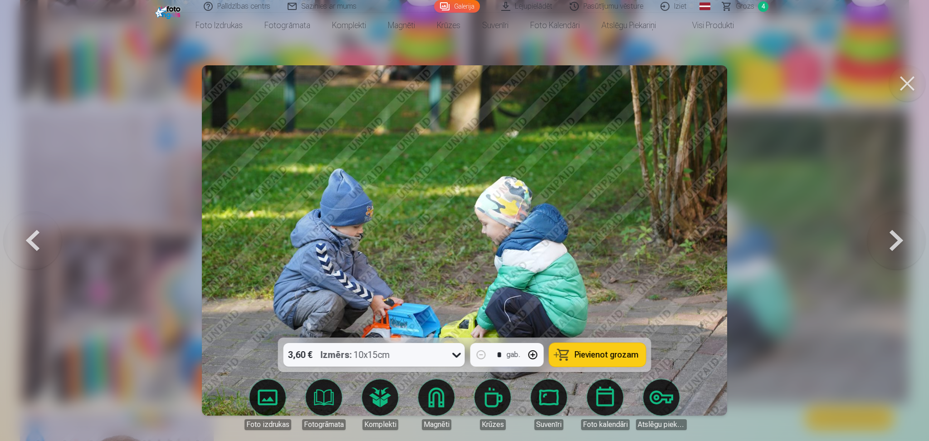
click at [893, 238] on button at bounding box center [896, 240] width 58 height 176
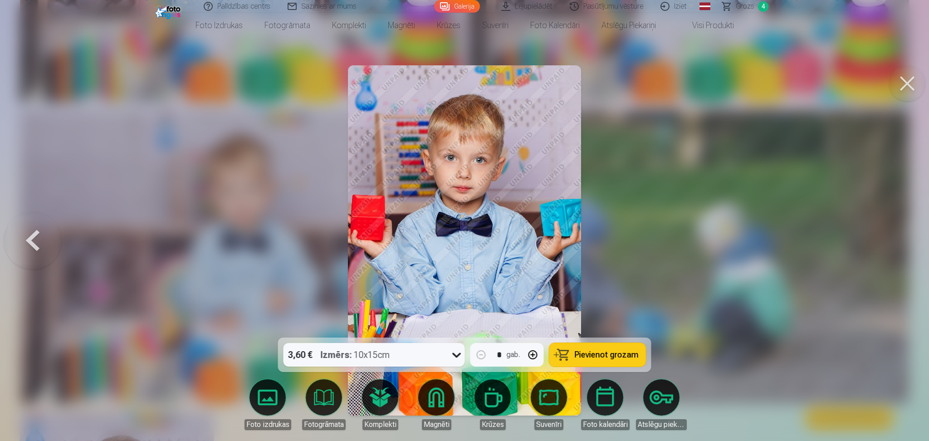
click at [893, 238] on div at bounding box center [464, 220] width 929 height 441
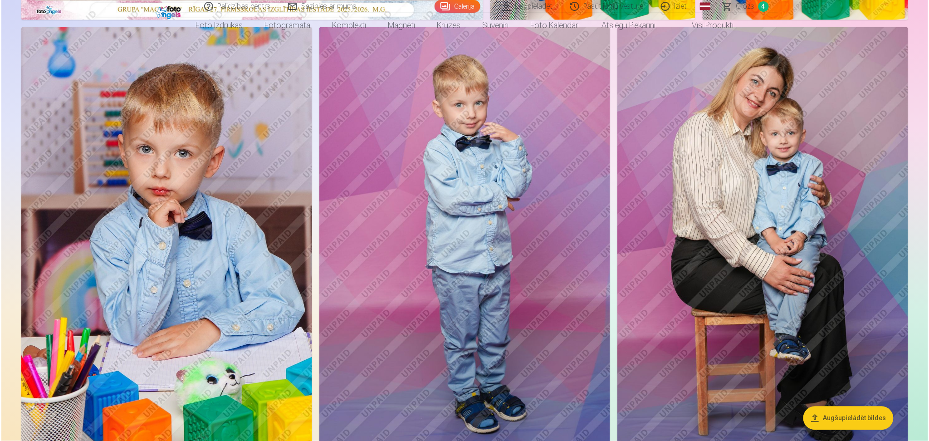
scroll to position [363, 0]
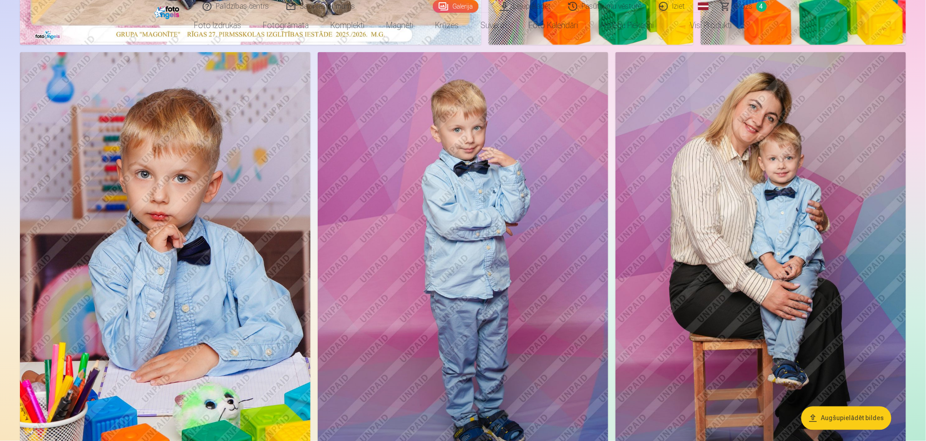
click at [506, 217] on img at bounding box center [463, 270] width 291 height 436
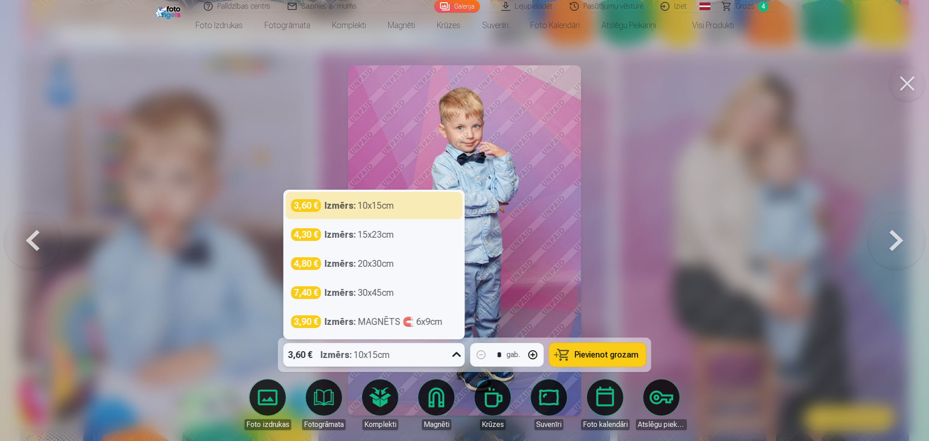
click at [454, 353] on icon at bounding box center [456, 354] width 15 height 15
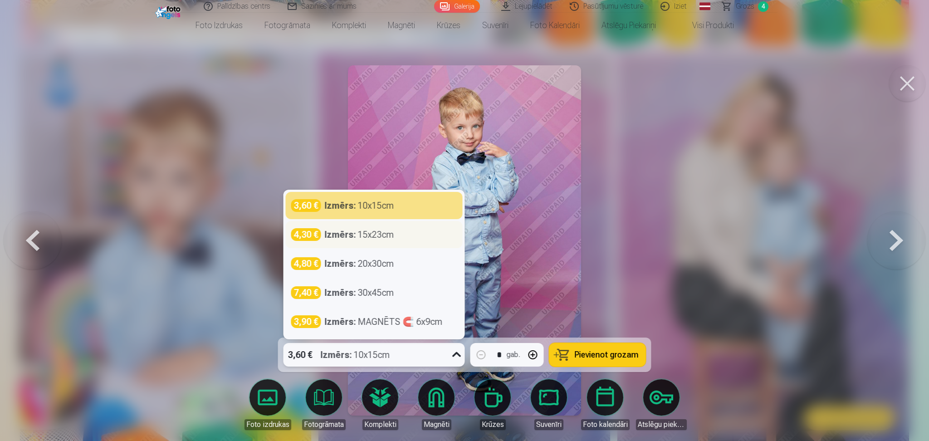
click at [395, 234] on div "4,30 € Izmērs : 15x23cm" at bounding box center [374, 234] width 166 height 13
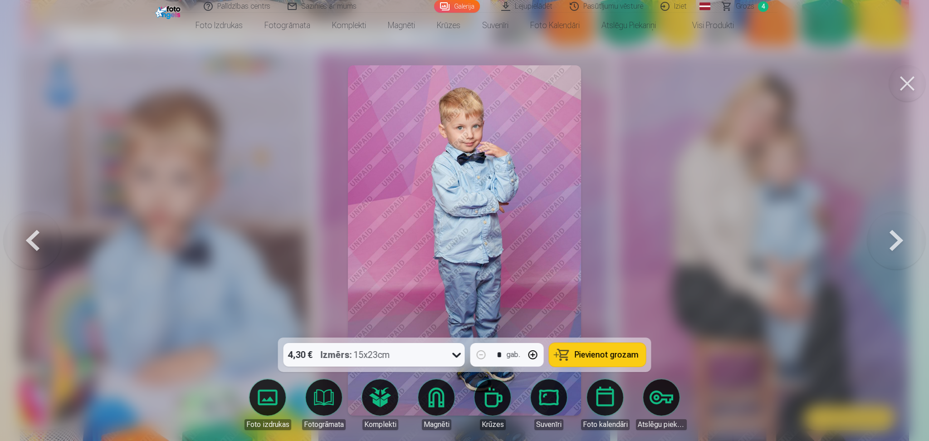
click at [579, 352] on span "Pievienot grozam" at bounding box center [606, 354] width 64 height 8
click at [760, 10] on span "5" at bounding box center [763, 6] width 10 height 10
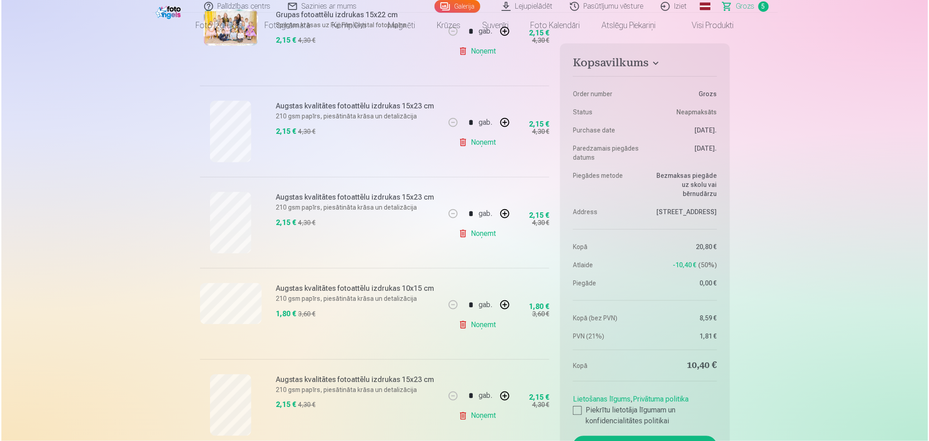
scroll to position [247, 0]
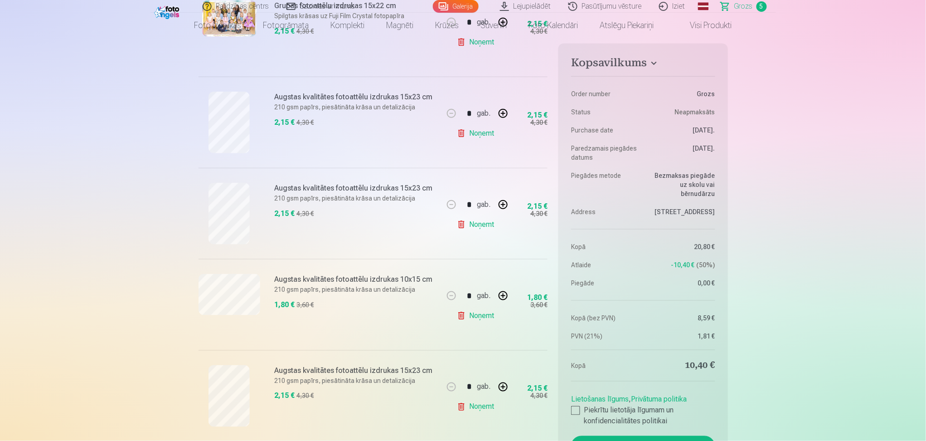
click at [462, 228] on link "Noņemt" at bounding box center [477, 224] width 41 height 18
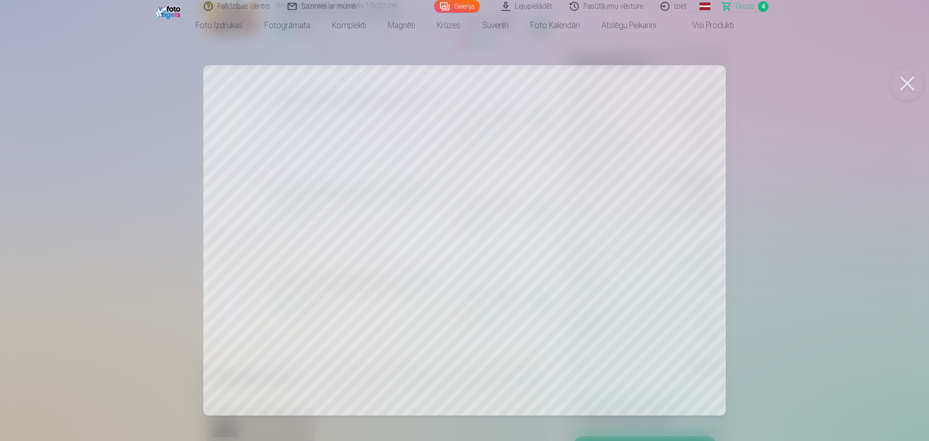
click at [755, 7] on link "Grozs 4" at bounding box center [745, 6] width 63 height 13
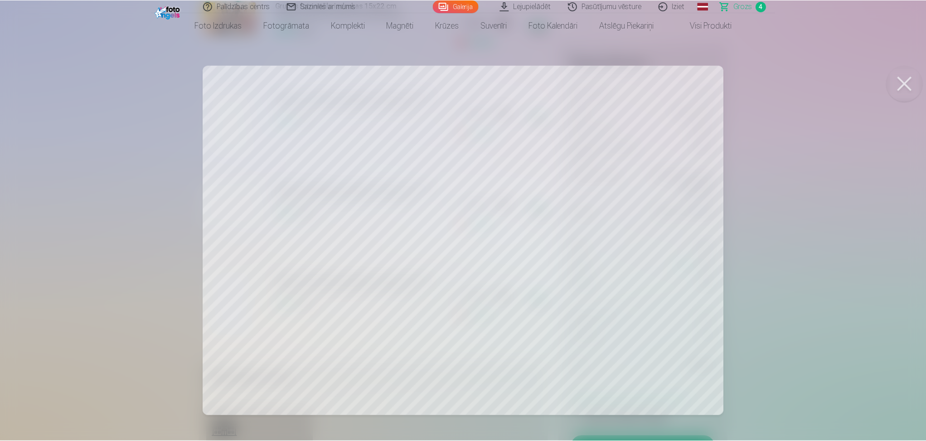
scroll to position [0, 0]
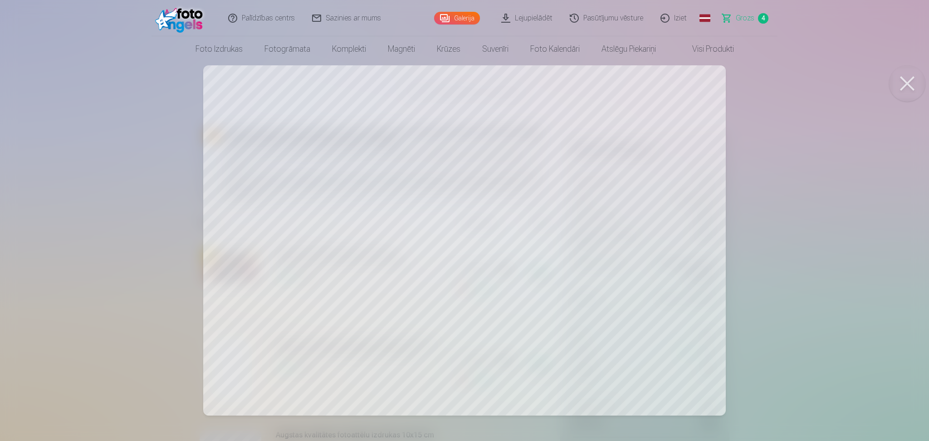
click at [763, 11] on link "Grozs 4" at bounding box center [745, 18] width 63 height 36
click at [755, 16] on link "Grozs 4" at bounding box center [745, 18] width 63 height 36
click at [737, 14] on span "Grozs" at bounding box center [744, 18] width 19 height 11
click at [727, 18] on link "Grozs 4" at bounding box center [745, 18] width 63 height 36
click at [763, 14] on span "4" at bounding box center [763, 18] width 10 height 10
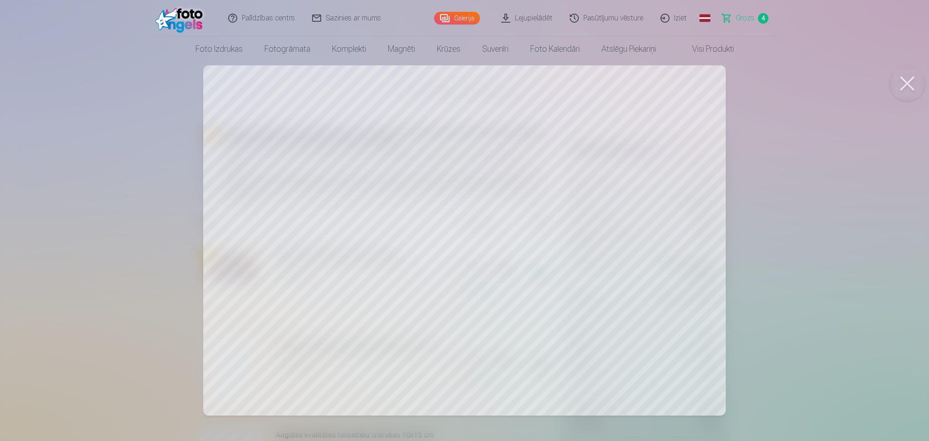
click at [725, 47] on link "Visi produkti" at bounding box center [706, 48] width 78 height 25
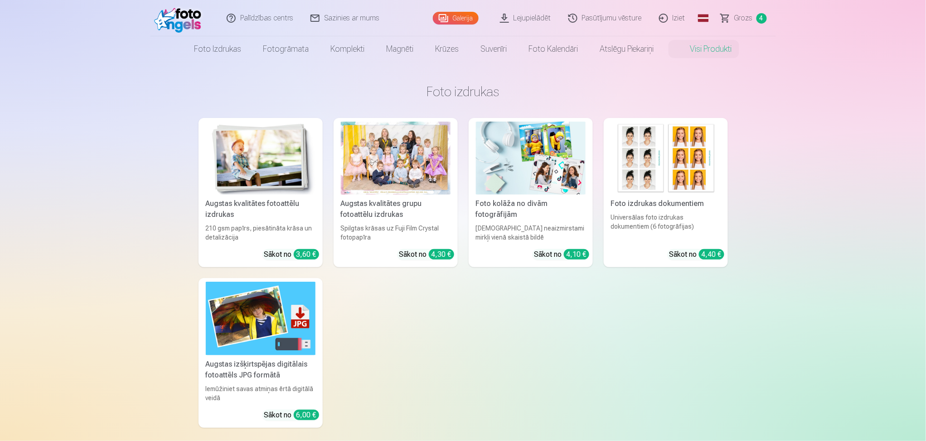
click at [723, 20] on link "Grozs 4" at bounding box center [744, 18] width 63 height 36
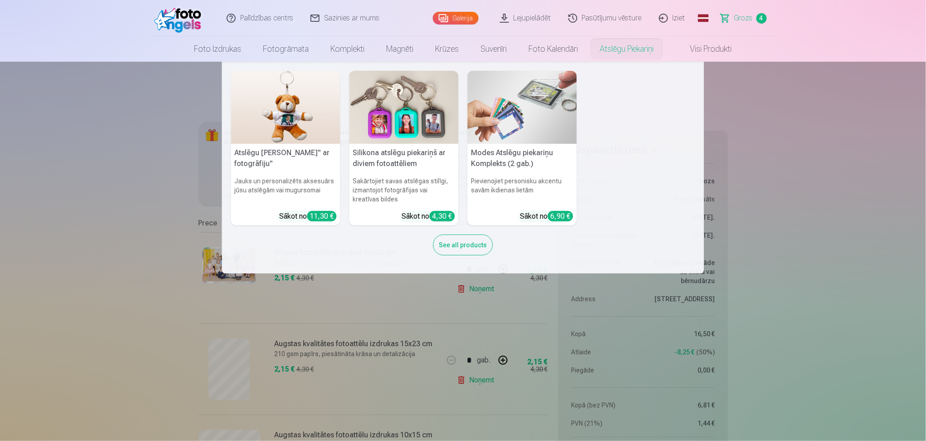
click at [644, 47] on link "Atslēgu piekariņi" at bounding box center [627, 48] width 76 height 25
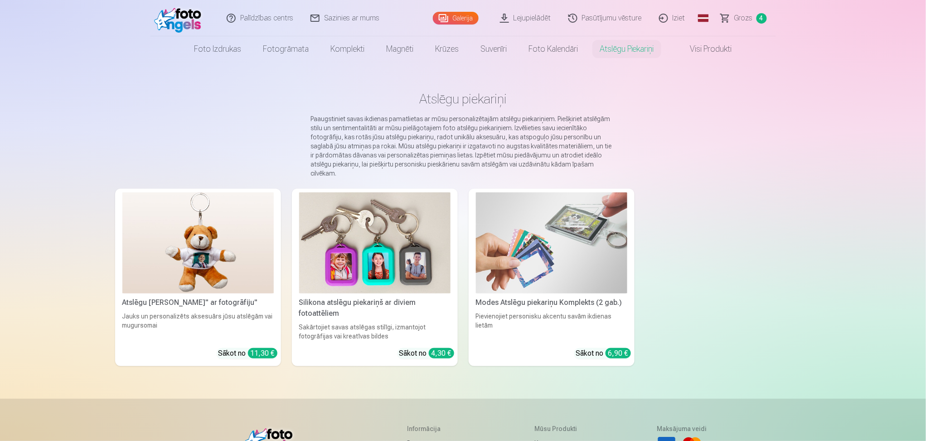
click at [582, 234] on img at bounding box center [551, 242] width 151 height 101
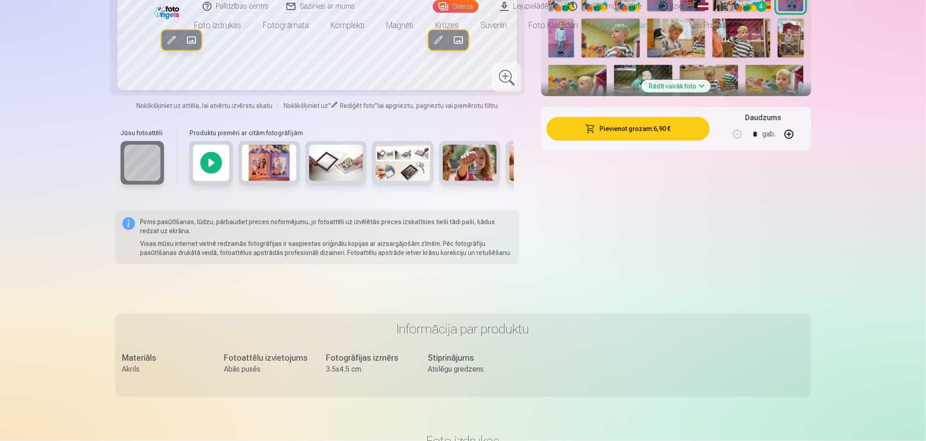
scroll to position [255, 0]
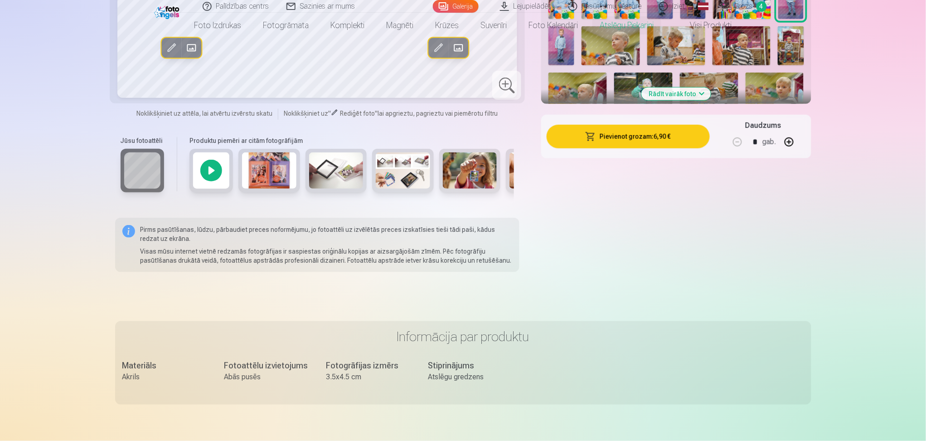
click at [206, 164] on div at bounding box center [212, 171] width 44 height 44
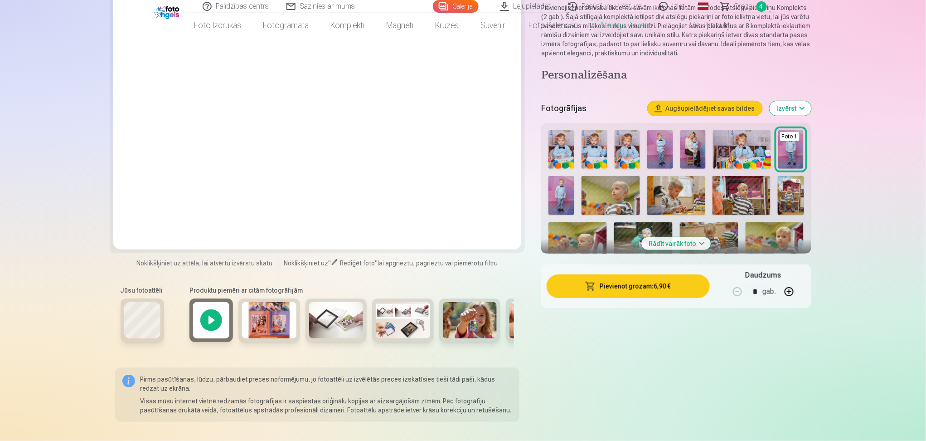
scroll to position [97, 0]
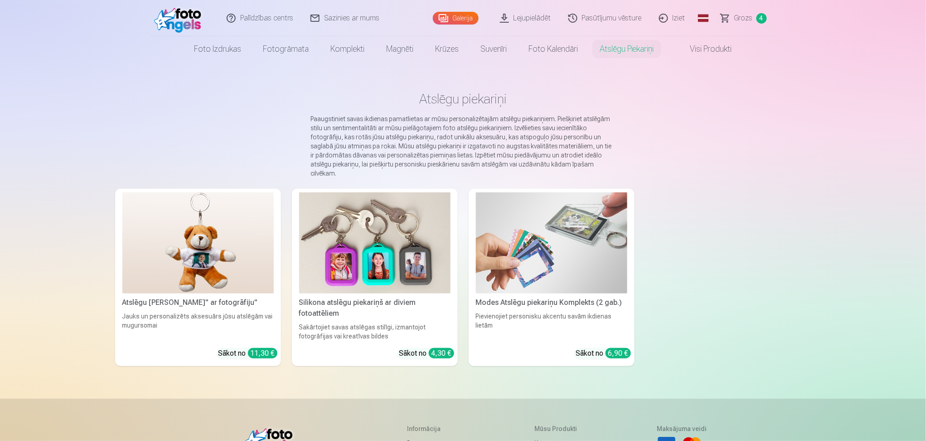
click at [725, 20] on link "Grozs 4" at bounding box center [744, 18] width 63 height 36
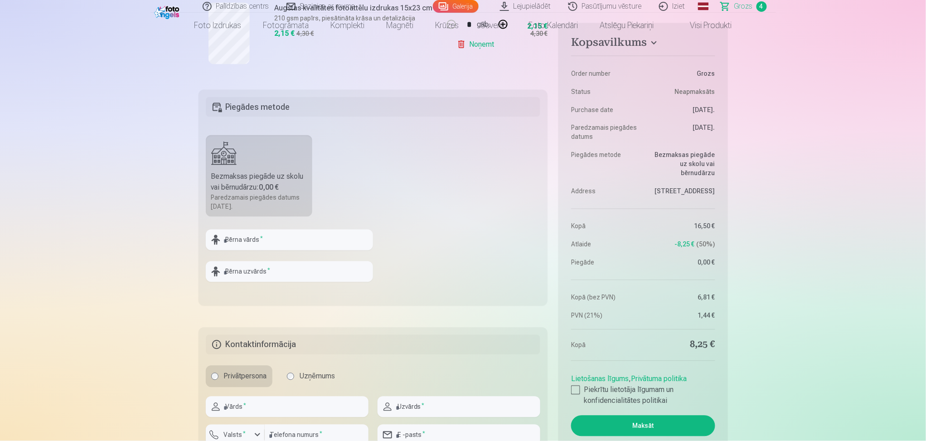
scroll to position [545, 0]
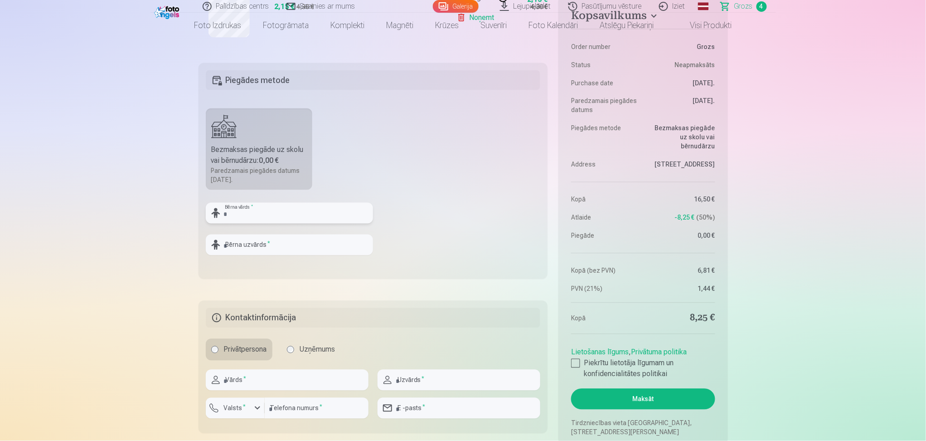
click at [231, 216] on input "text" at bounding box center [289, 213] width 167 height 21
type input "*****"
click at [263, 248] on input "text" at bounding box center [289, 244] width 167 height 21
click at [287, 241] on input "**********" at bounding box center [289, 244] width 167 height 21
click at [256, 249] on input "**********" at bounding box center [289, 244] width 167 height 21
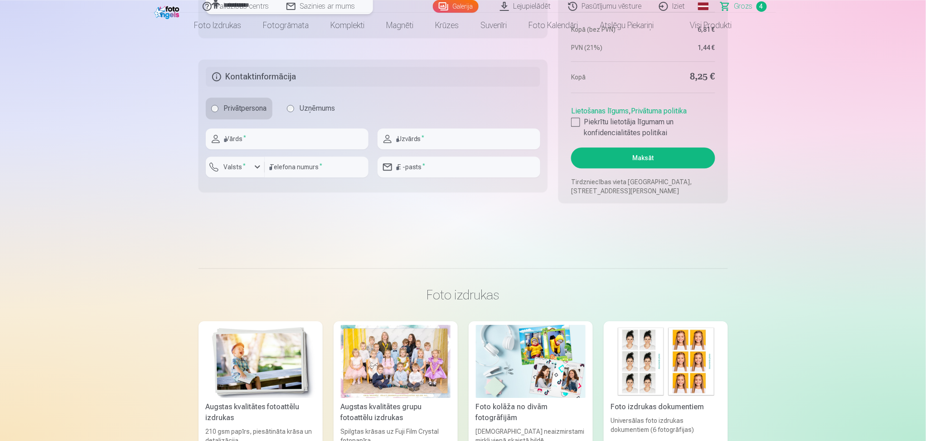
scroll to position [799, 0]
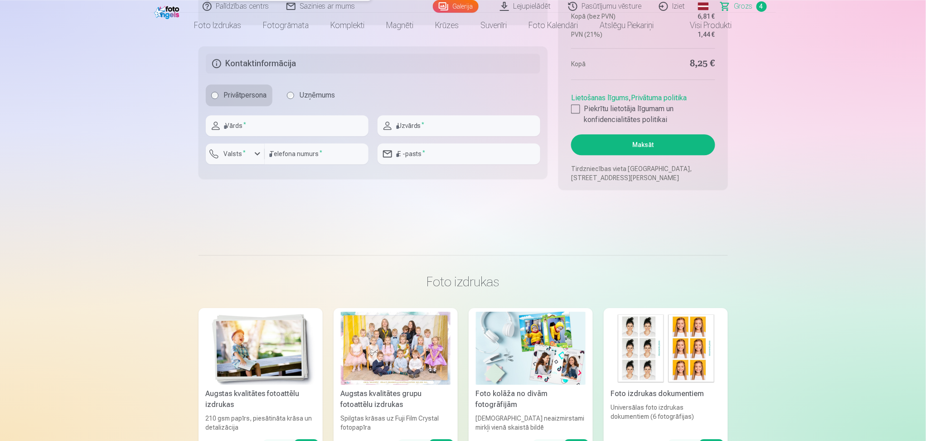
type input "**********"
click at [309, 119] on input "text" at bounding box center [287, 125] width 163 height 21
type input "******"
type input "**********"
click at [451, 158] on input "**********" at bounding box center [459, 153] width 163 height 21
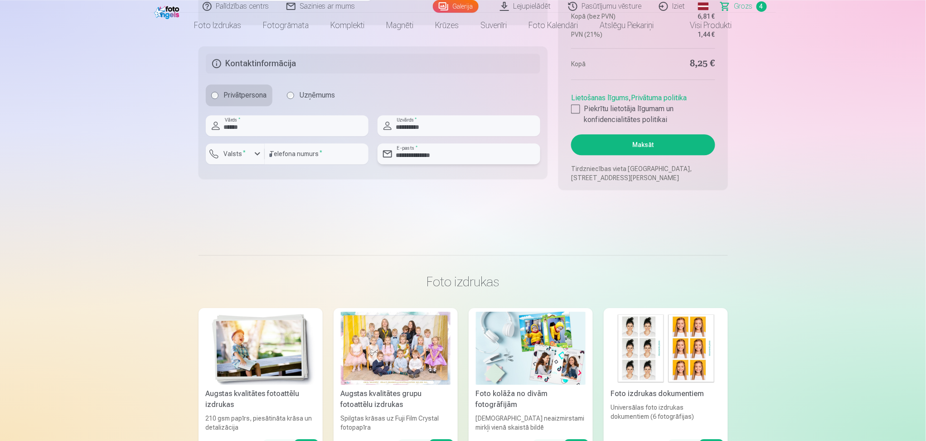
click at [456, 161] on input "**********" at bounding box center [459, 153] width 163 height 21
type input "*"
paste input "**********"
type input "**********"
click at [333, 153] on input "number" at bounding box center [317, 153] width 104 height 21
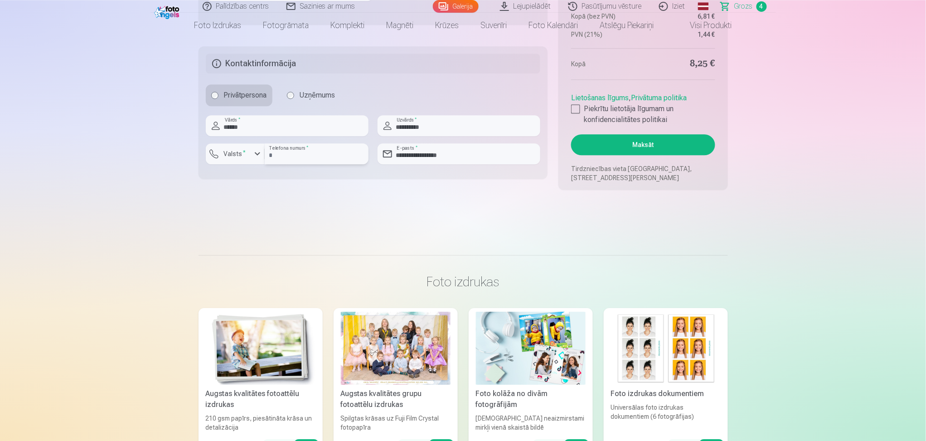
type input "********"
click at [258, 158] on div "button" at bounding box center [257, 153] width 11 height 11
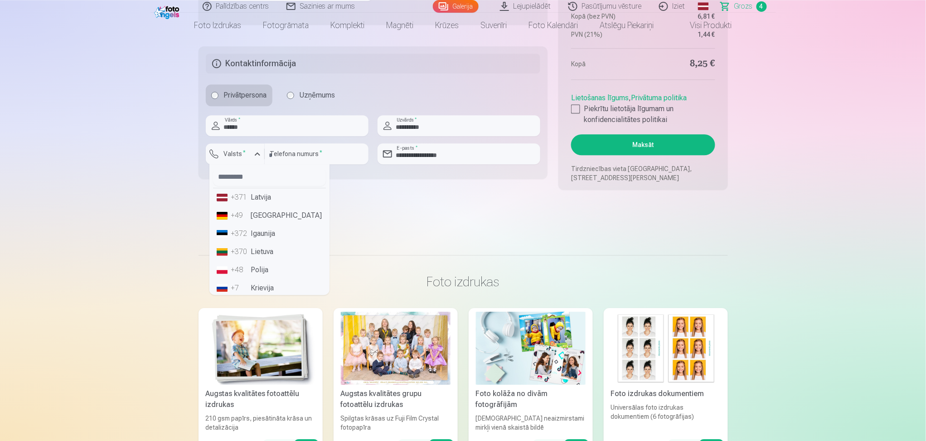
click at [261, 202] on li "+371 Latvija" at bounding box center [269, 197] width 113 height 18
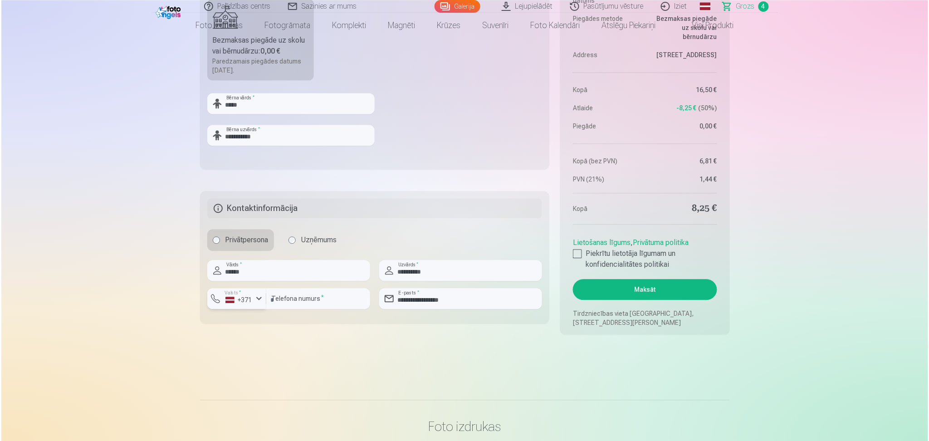
scroll to position [649, 0]
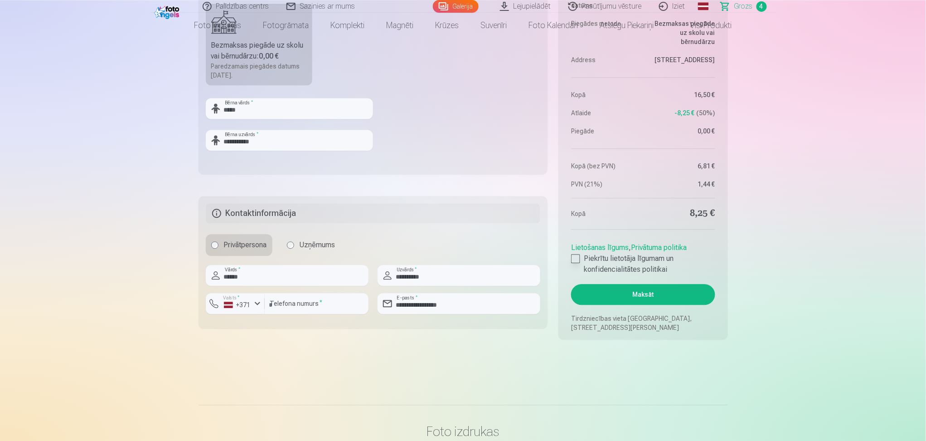
click at [578, 256] on div at bounding box center [575, 258] width 9 height 9
click at [607, 293] on button "Maksāt" at bounding box center [643, 294] width 144 height 21
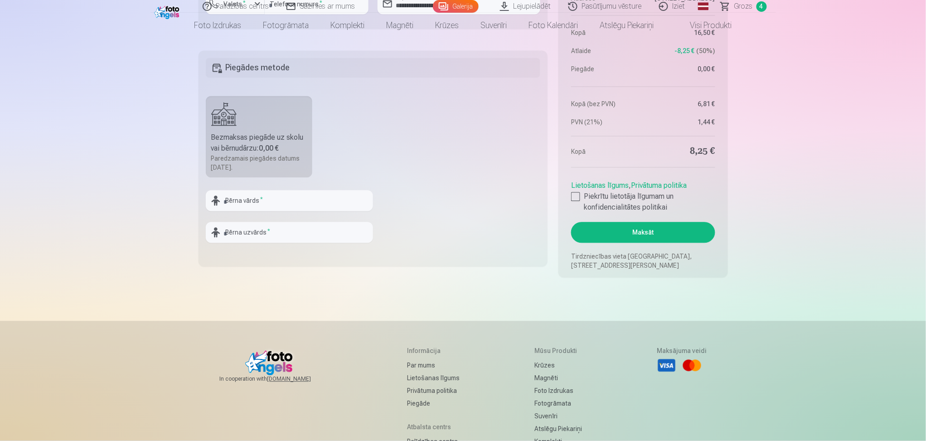
scroll to position [627, 0]
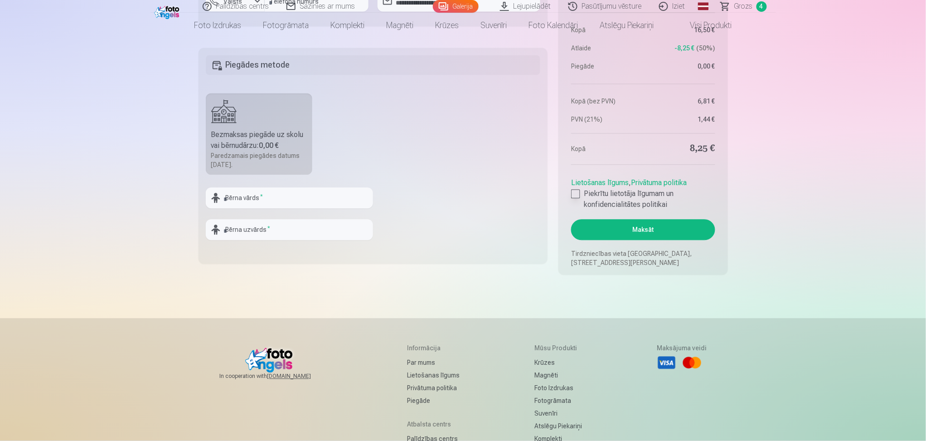
click at [576, 192] on div at bounding box center [575, 194] width 9 height 9
click at [678, 225] on button "Maksāt" at bounding box center [643, 229] width 144 height 21
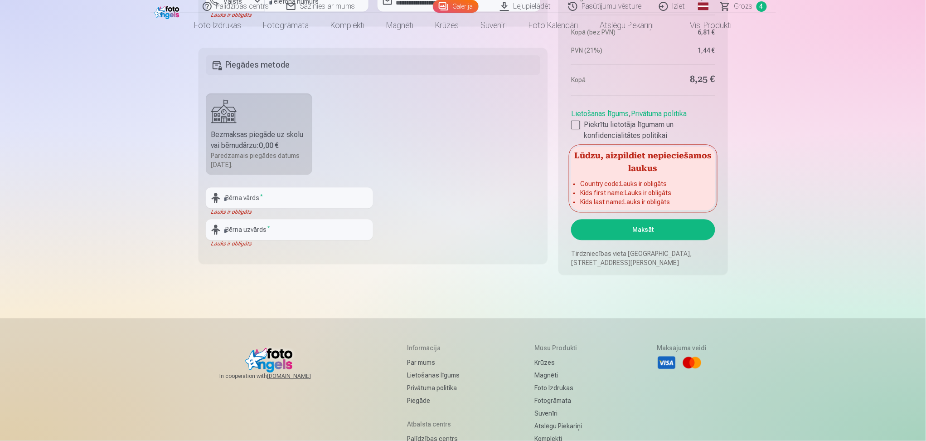
click at [247, 201] on input "text" at bounding box center [289, 198] width 167 height 21
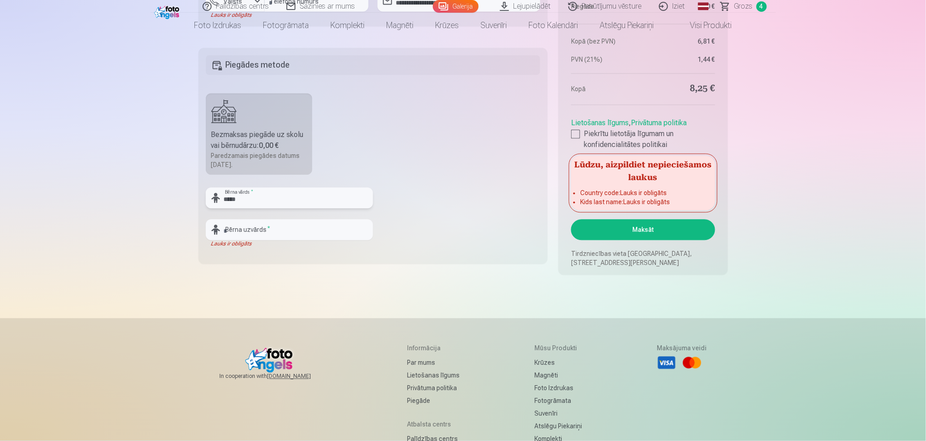
type input "*****"
click at [278, 227] on input "text" at bounding box center [289, 229] width 167 height 21
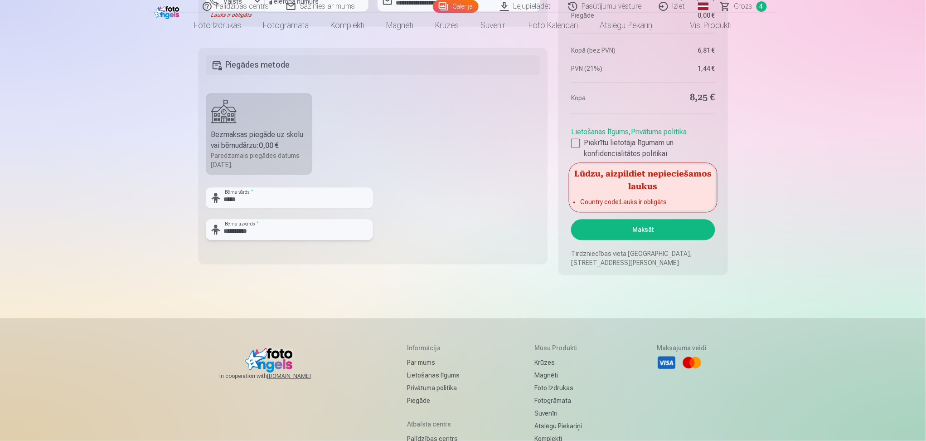
click at [296, 234] on input "**********" at bounding box center [289, 229] width 167 height 21
type input "**********"
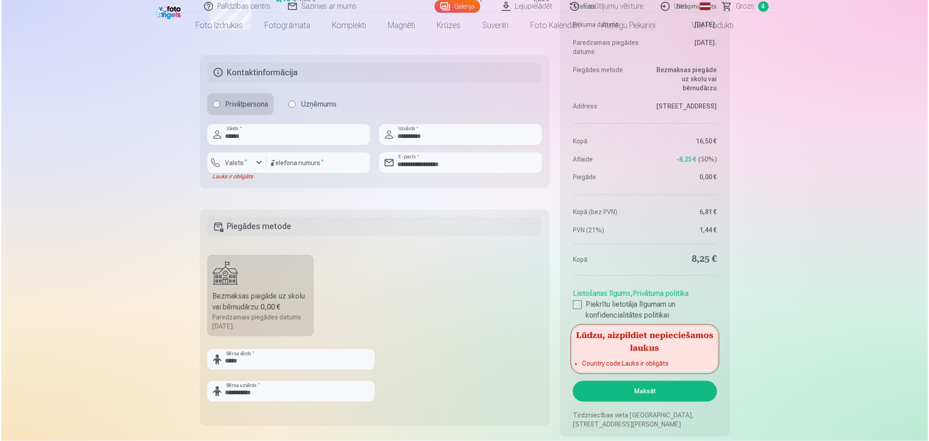
scroll to position [467, 0]
click at [609, 389] on button "Maksāt" at bounding box center [643, 390] width 144 height 21
click at [662, 390] on button "Maksāt" at bounding box center [643, 390] width 144 height 21
click at [257, 163] on div "button" at bounding box center [257, 161] width 11 height 11
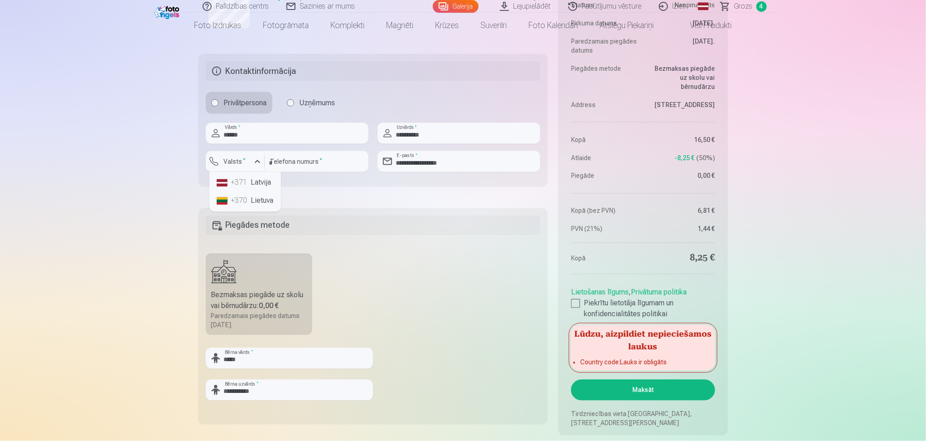
click at [260, 182] on li "+371 Latvija" at bounding box center [245, 183] width 64 height 18
click at [656, 389] on button "Maksāt" at bounding box center [643, 390] width 144 height 21
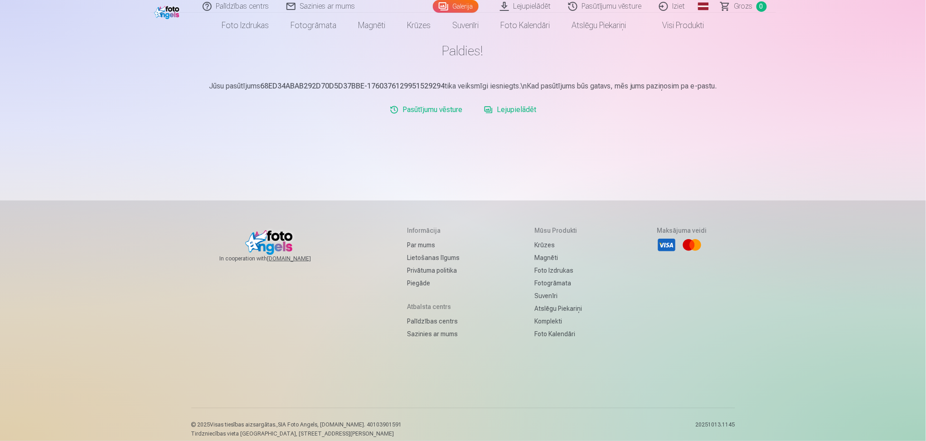
scroll to position [100, 0]
